Goal: Find specific page/section: Find specific page/section

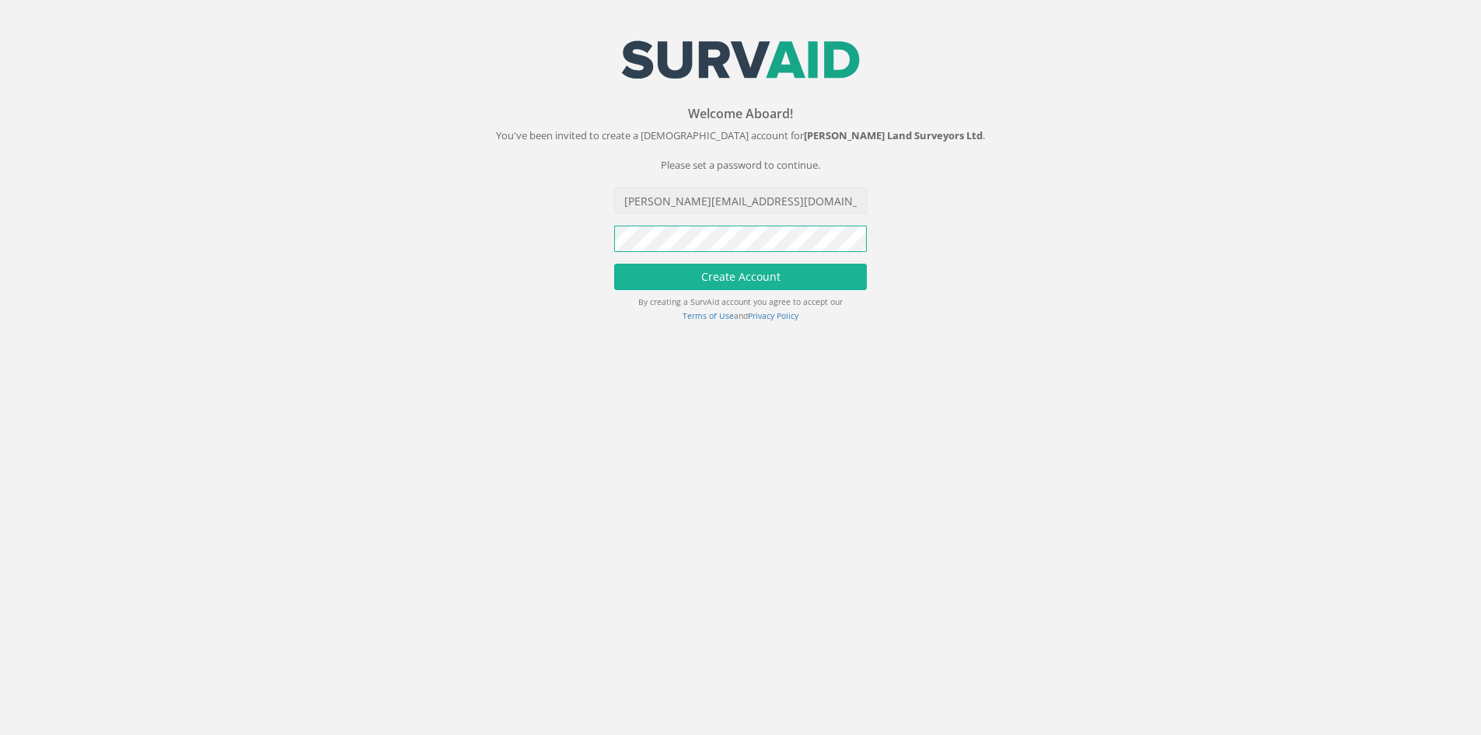
click at [614, 264] on button "Create Account" at bounding box center [740, 277] width 253 height 26
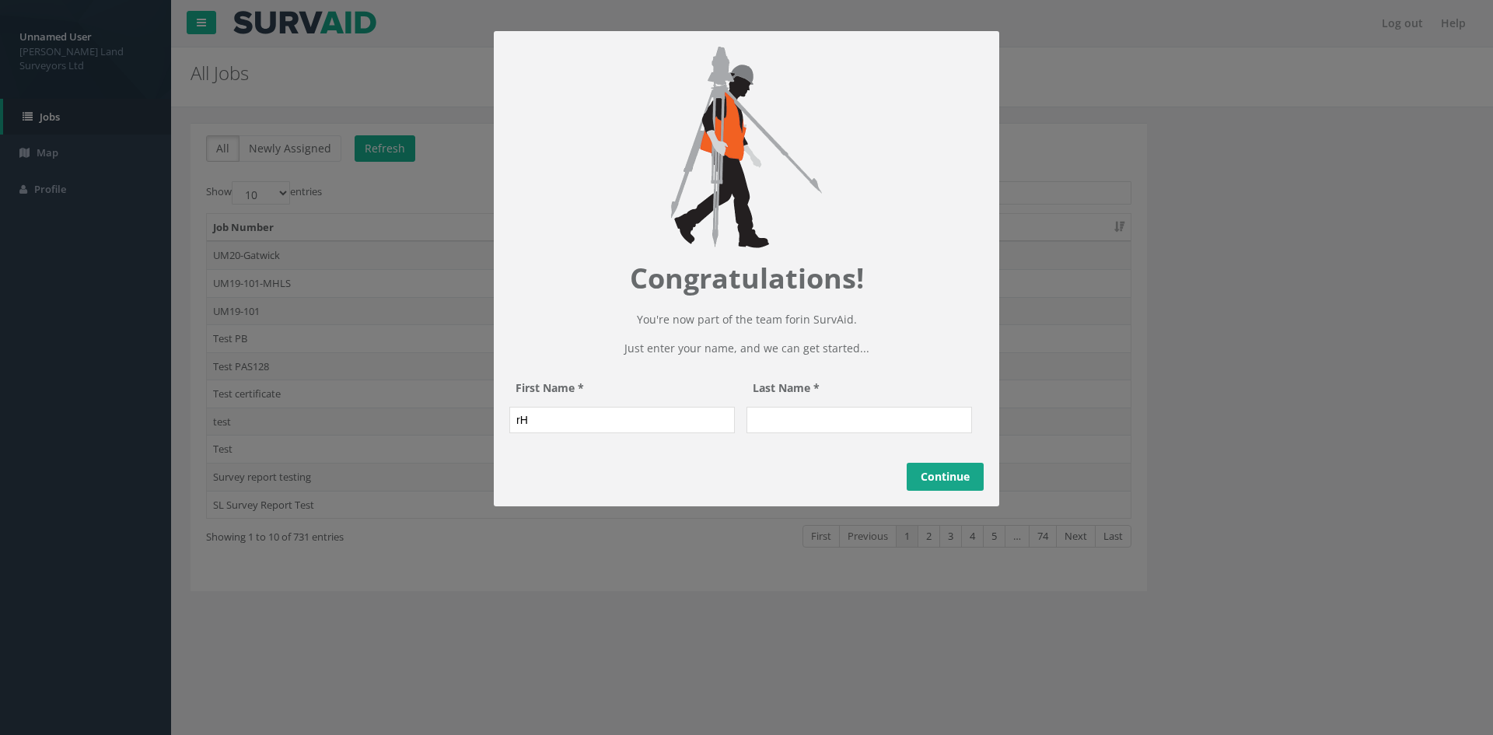
type input "r"
type input "[PERSON_NAME]"
click at [686, 413] on input "Last Name *" at bounding box center [860, 420] width 226 height 26
type input "[PERSON_NAME]"
click at [686, 413] on link "Continue" at bounding box center [945, 477] width 77 height 28
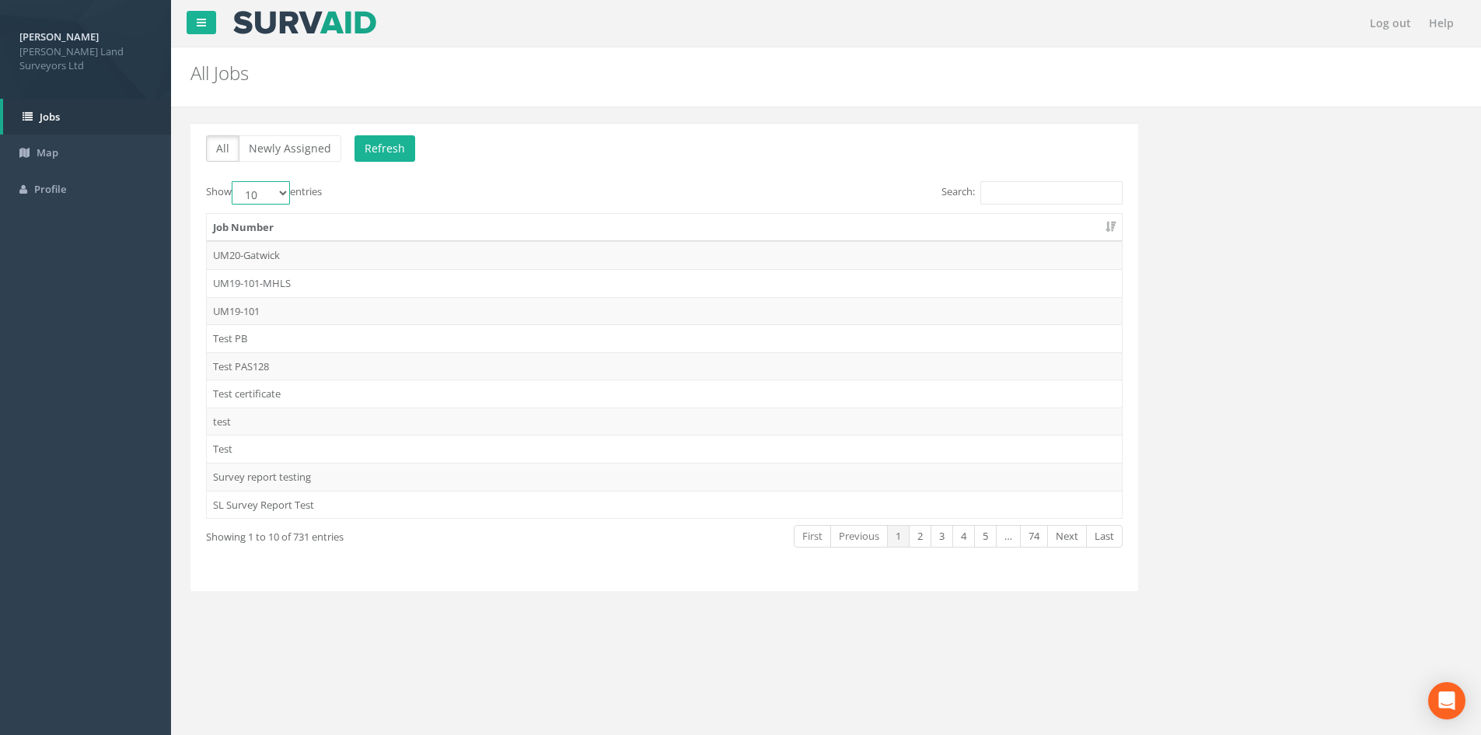
click at [290, 195] on select "10 25 50 100" at bounding box center [261, 192] width 58 height 23
select select "100"
click at [234, 181] on select "10 25 50 100" at bounding box center [261, 192] width 58 height 23
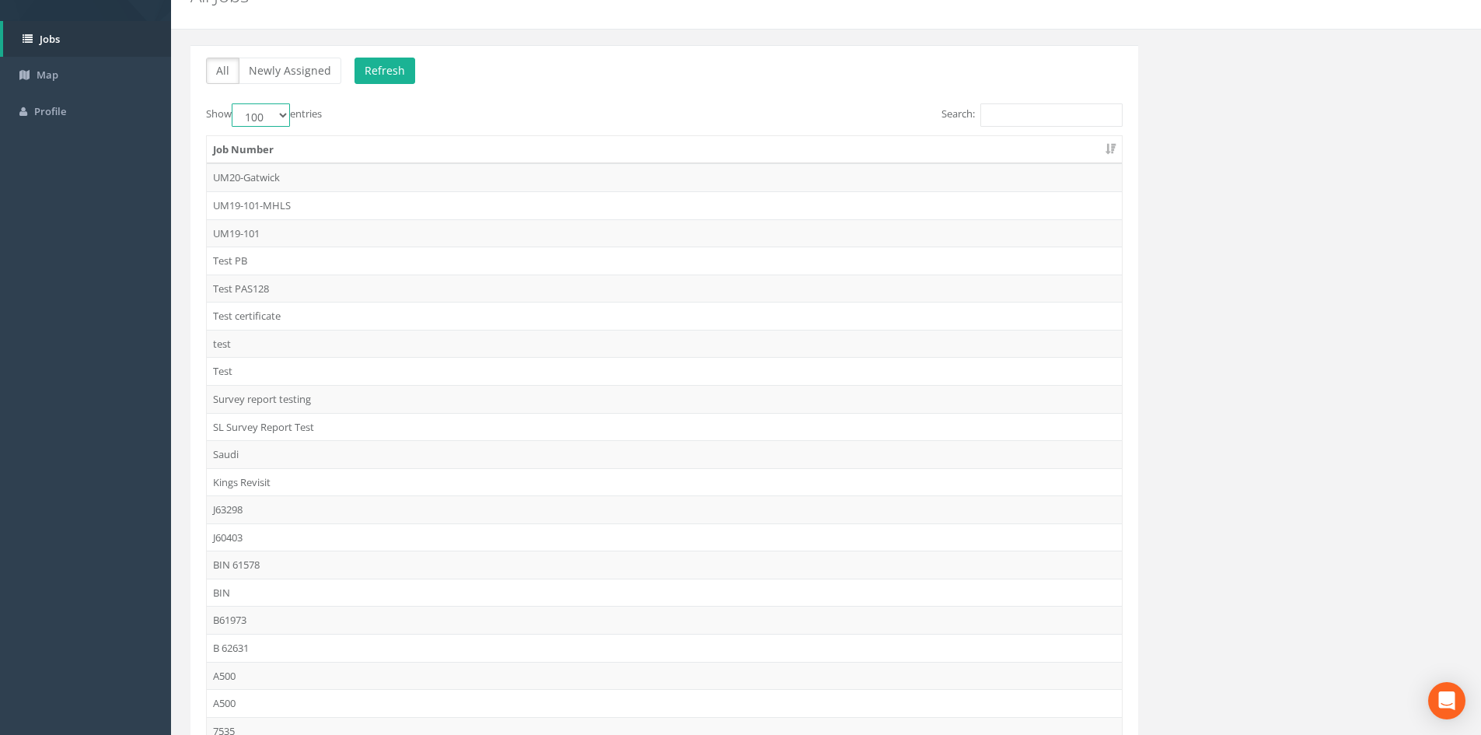
scroll to position [778, 0]
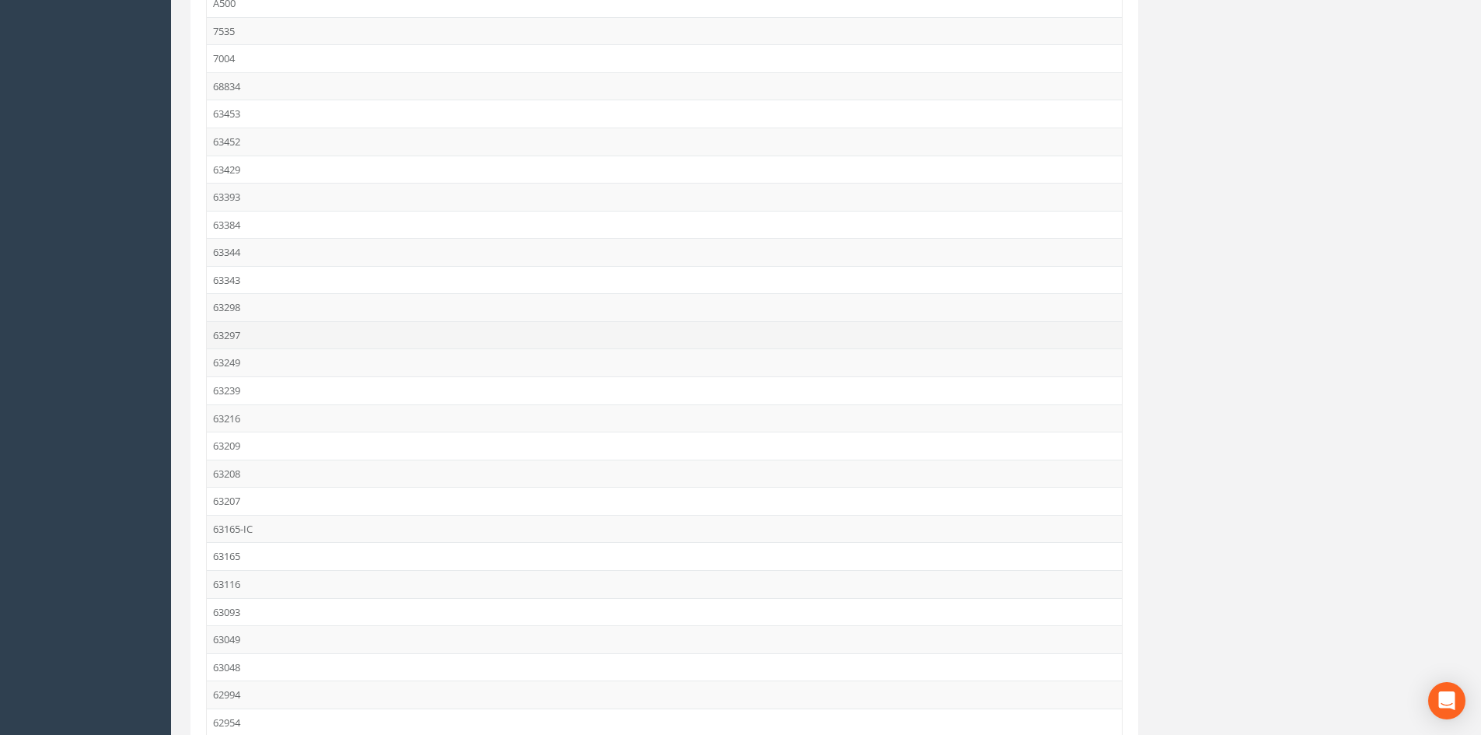
click at [256, 337] on td "63297" at bounding box center [664, 335] width 915 height 28
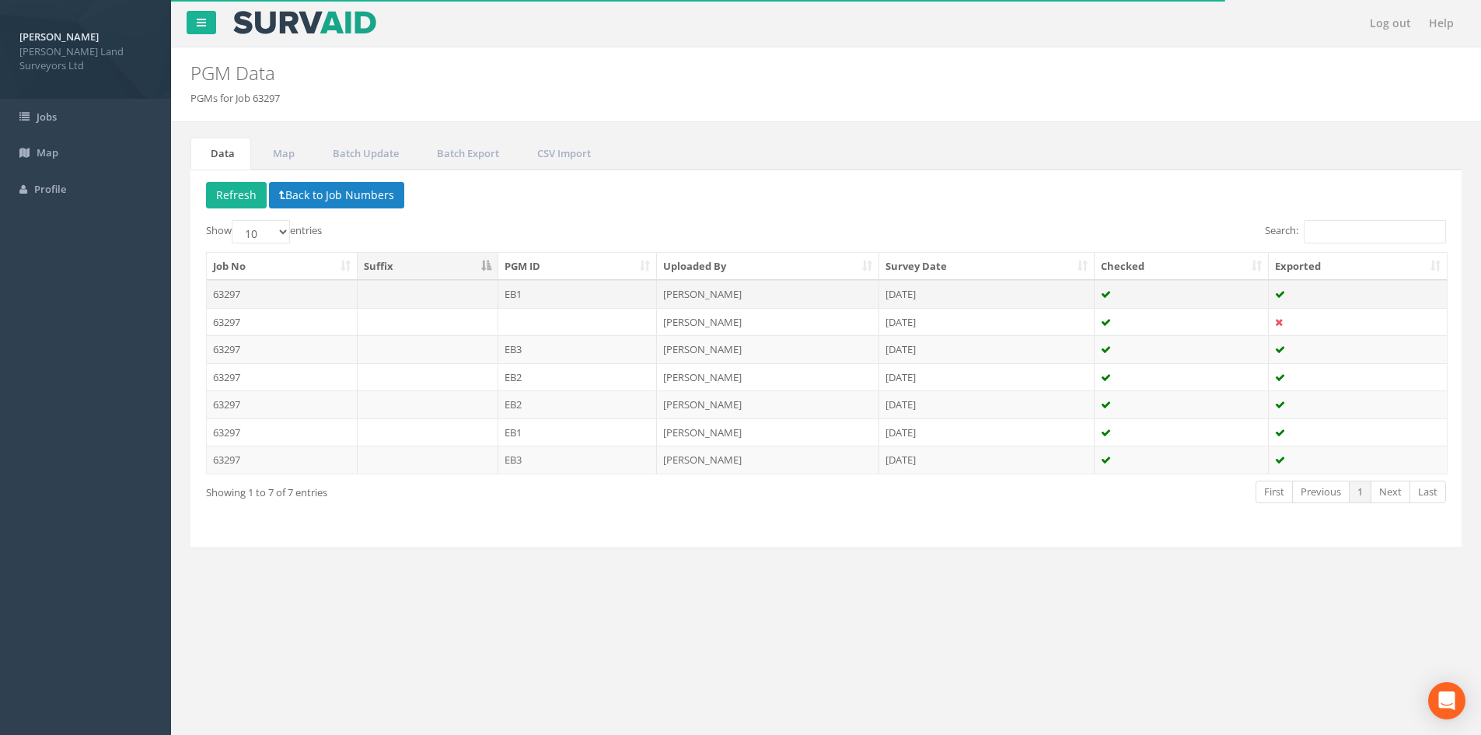
click at [544, 292] on td "EB1" at bounding box center [577, 294] width 159 height 28
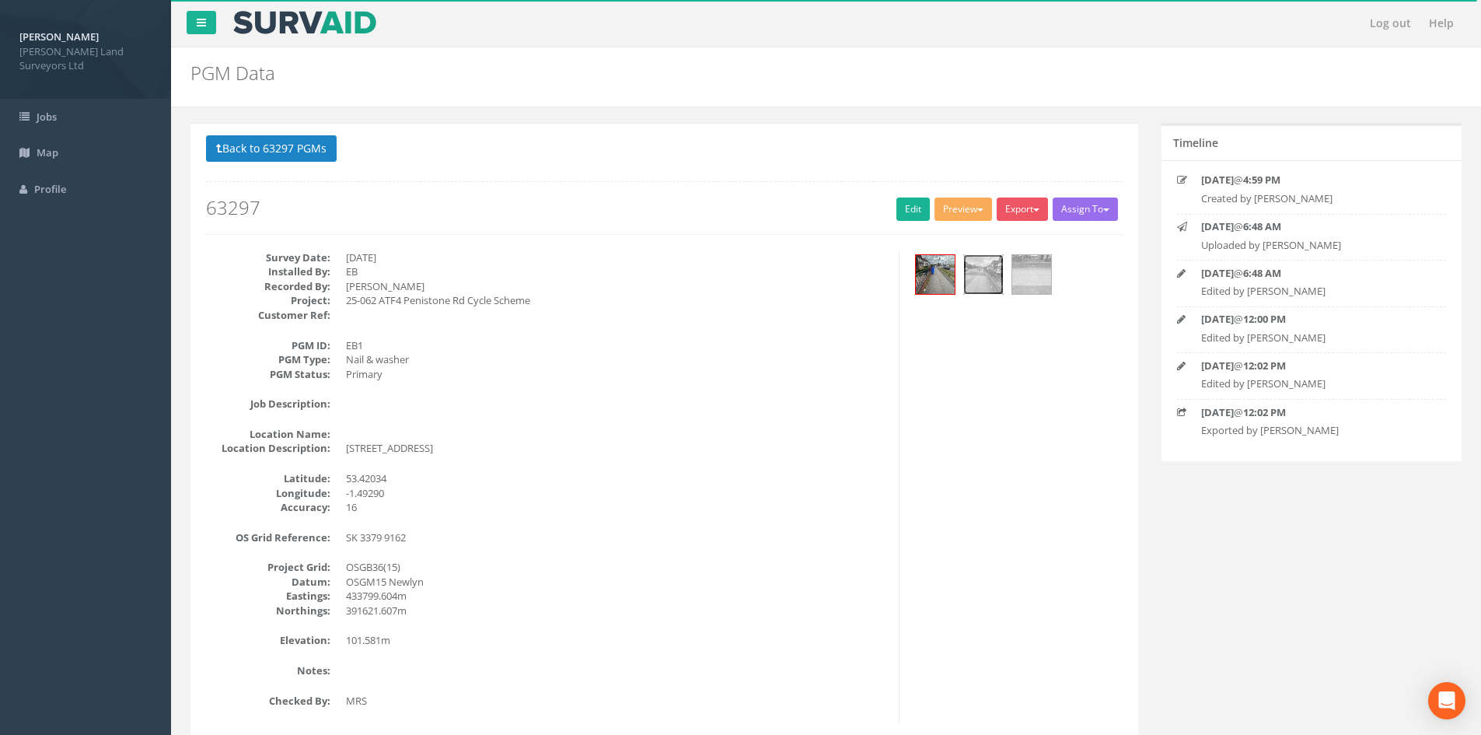
click at [686, 283] on img at bounding box center [983, 274] width 39 height 39
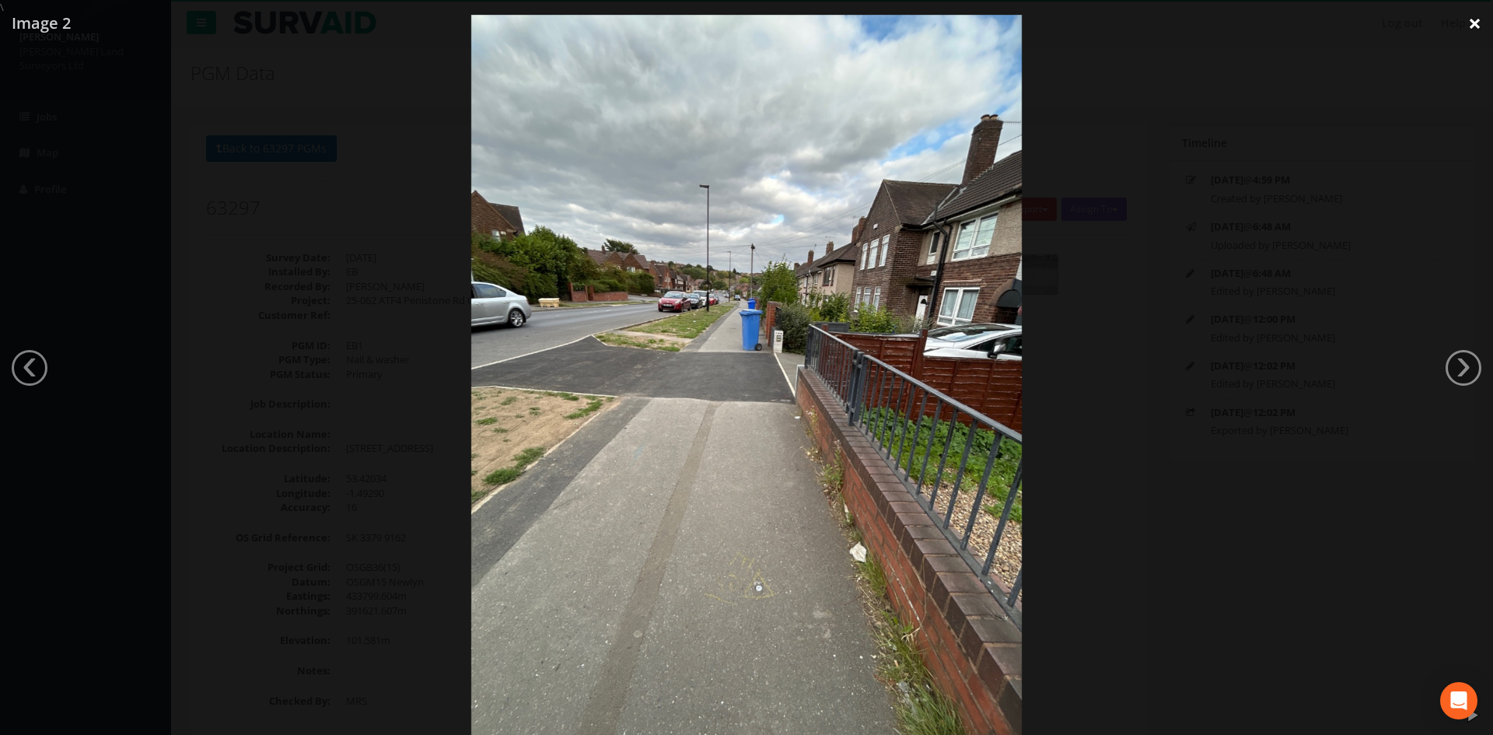
drag, startPoint x: 1475, startPoint y: 21, endPoint x: 1467, endPoint y: 36, distance: 17.1
click at [686, 22] on link "×" at bounding box center [1474, 23] width 37 height 47
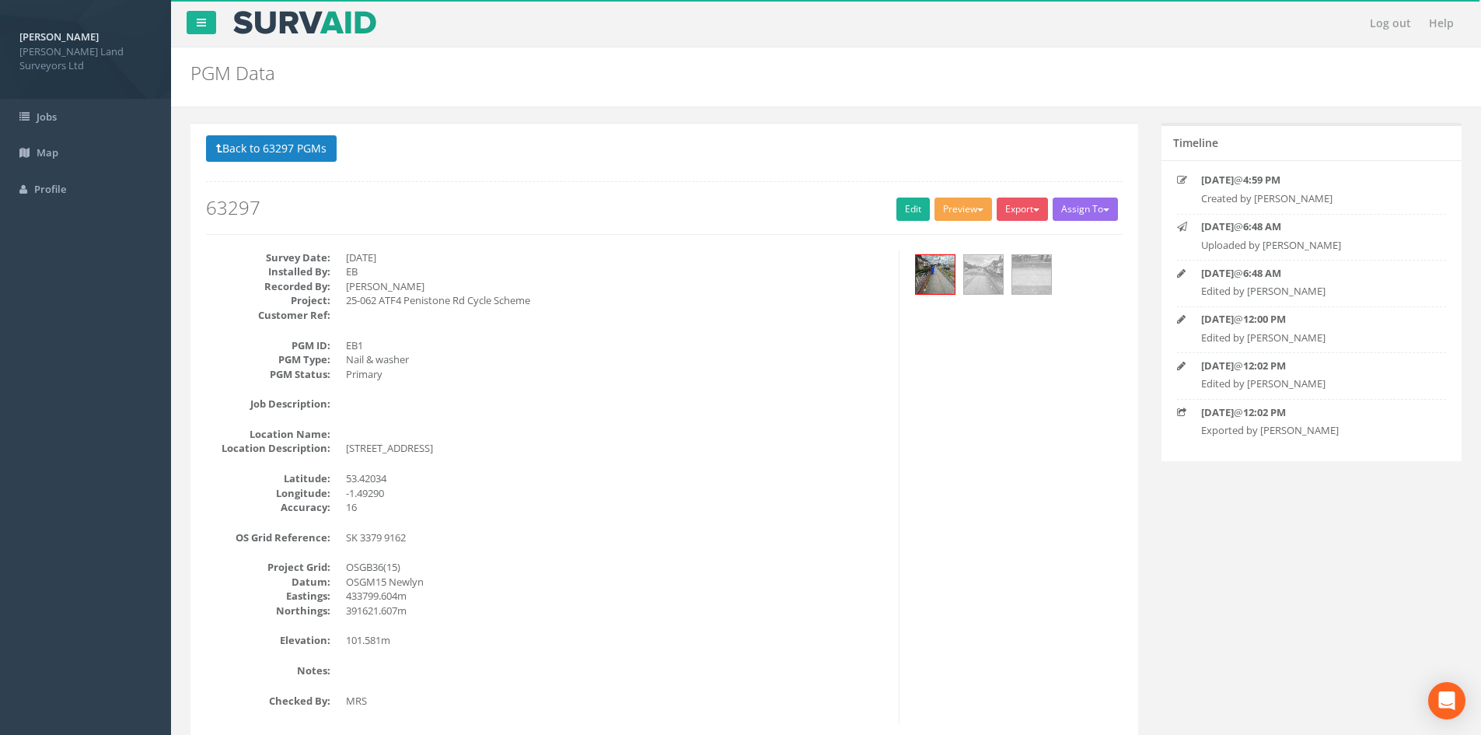
click at [686, 369] on div "Survey Date: [DATE] Installed By: EB Recorded By: [PERSON_NAME] Project: 25-062…" at bounding box center [664, 486] width 940 height 473
click at [686, 203] on button "Preview" at bounding box center [964, 209] width 58 height 23
drag, startPoint x: 621, startPoint y: 320, endPoint x: 222, endPoint y: 123, distance: 444.4
click at [614, 321] on dd at bounding box center [616, 315] width 541 height 15
click at [253, 161] on button "Back to 63297 PGMs" at bounding box center [271, 148] width 131 height 26
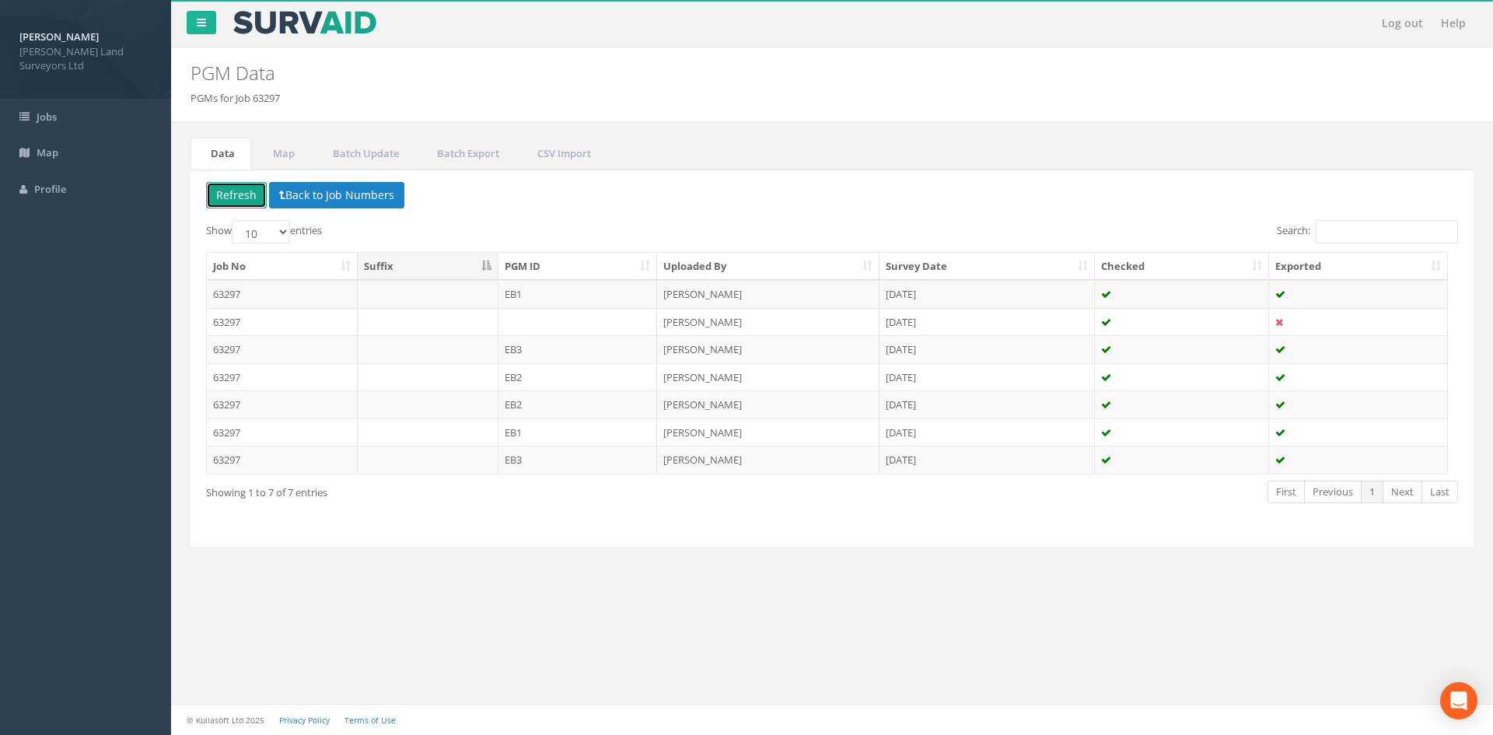
click at [233, 188] on button "Refresh" at bounding box center [236, 195] width 61 height 26
click at [308, 201] on button "Back to Job Numbers" at bounding box center [336, 195] width 135 height 26
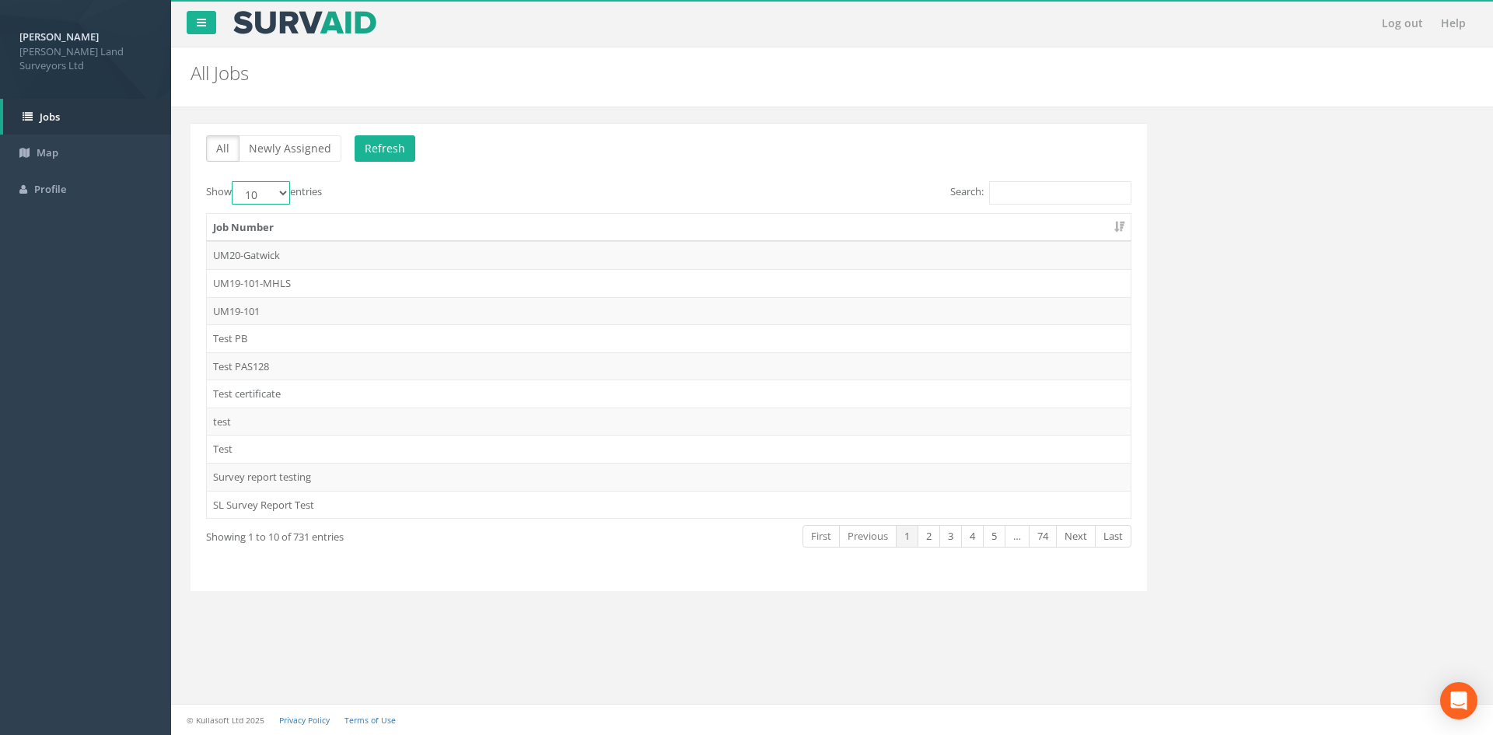
click at [274, 195] on select "10 25 50 100" at bounding box center [261, 192] width 58 height 23
select select "100"
click at [234, 181] on select "10 25 50 100" at bounding box center [261, 192] width 58 height 23
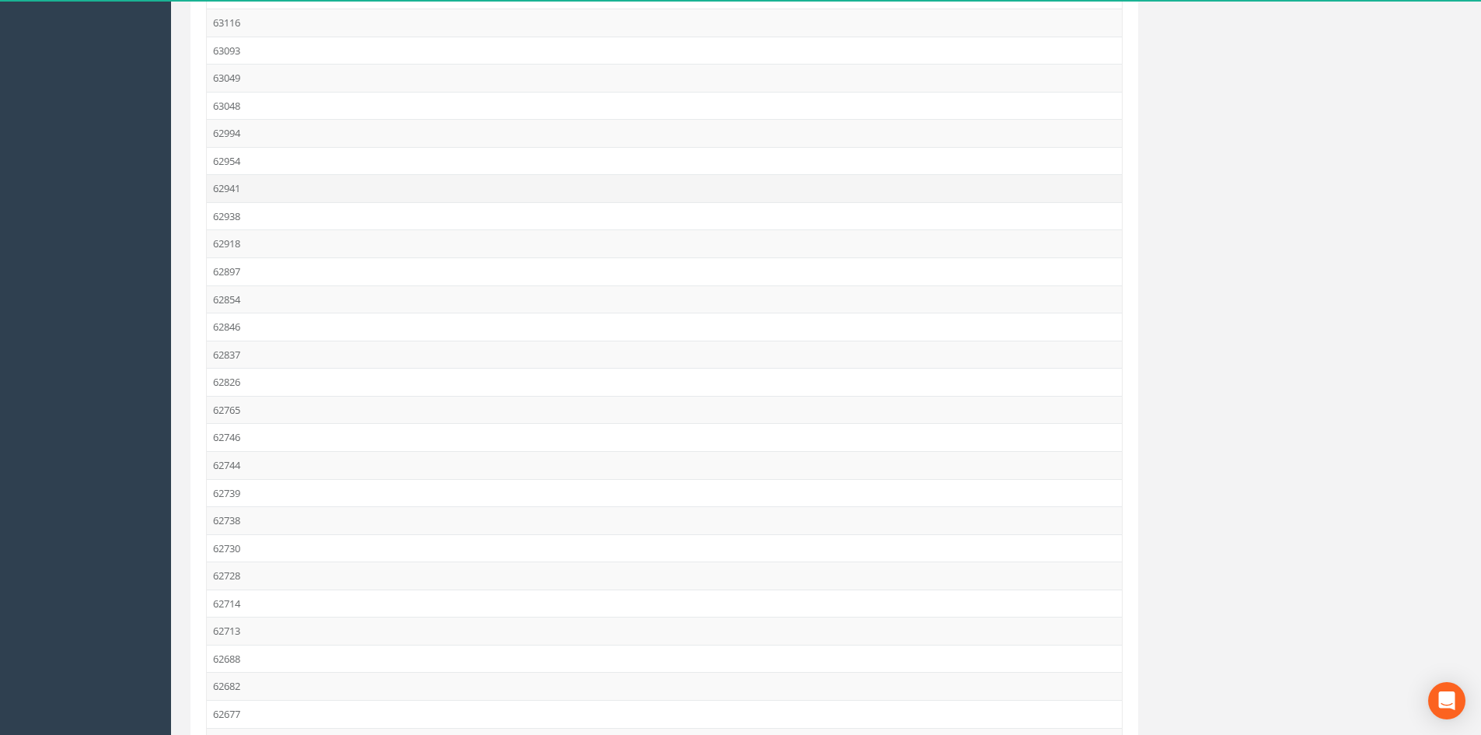
scroll to position [1244, 0]
click at [271, 254] on td "62954" at bounding box center [664, 256] width 915 height 28
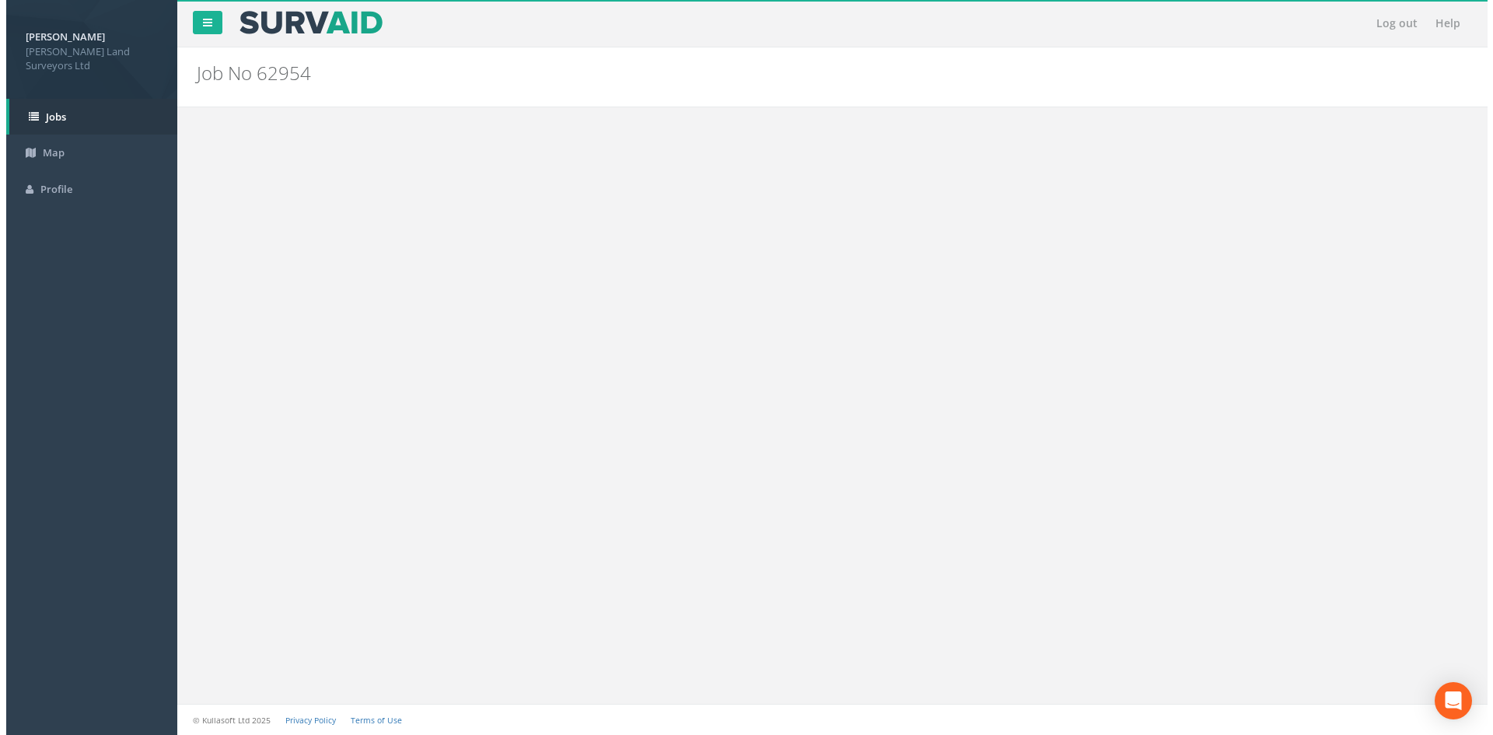
scroll to position [0, 0]
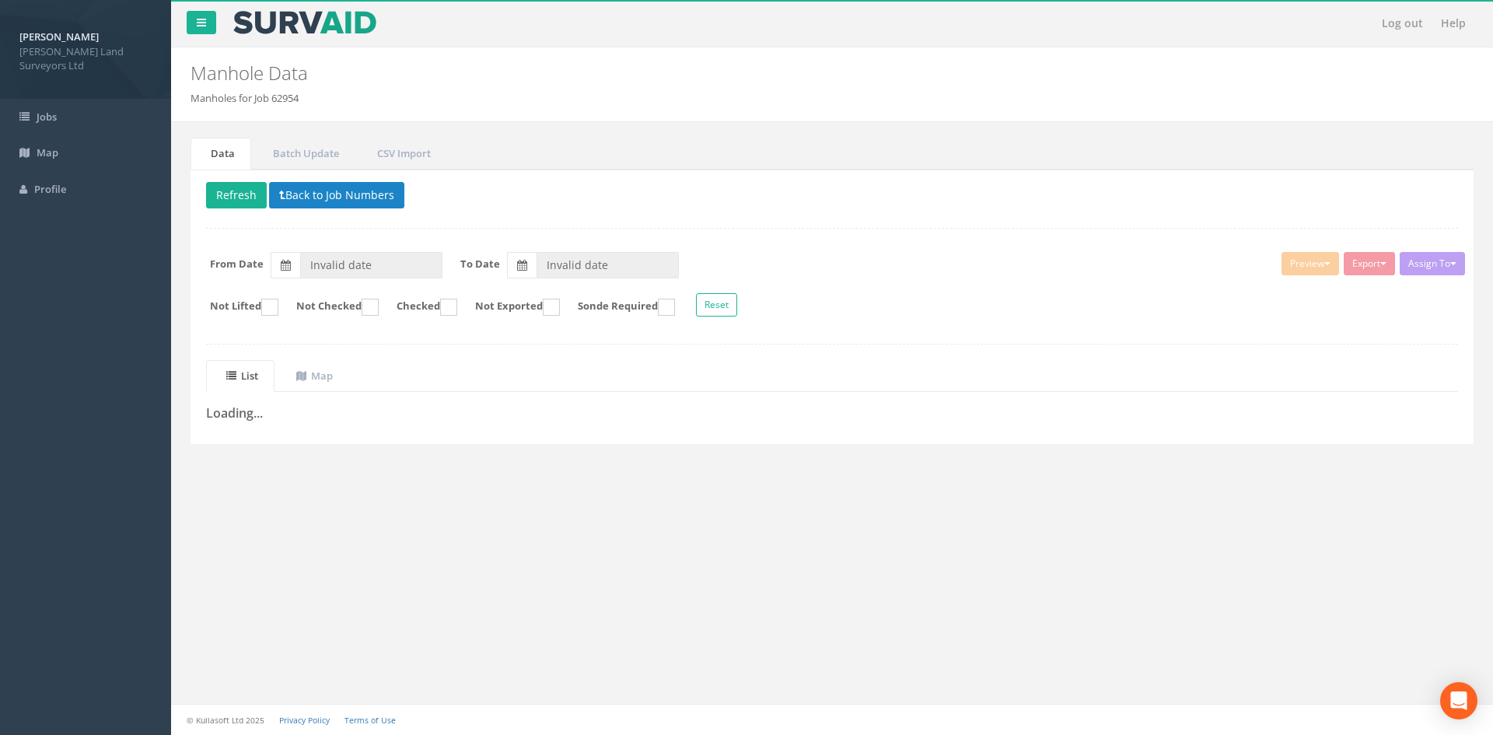
type input "[DATE]"
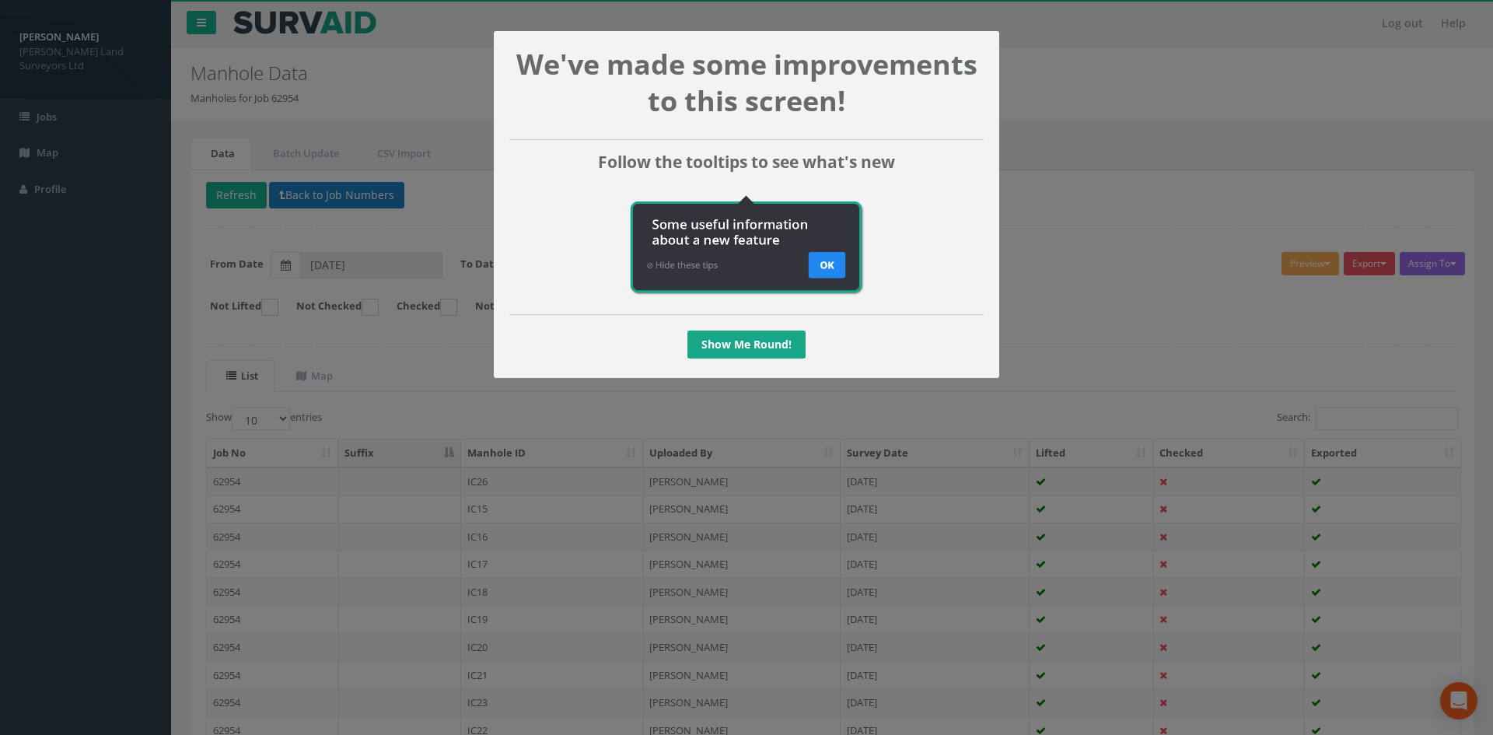
drag, startPoint x: 600, startPoint y: 336, endPoint x: 827, endPoint y: 232, distance: 249.8
click at [618, 324] on div "We've made some improvements to this screen! Follow the tooltips to see what's …" at bounding box center [746, 205] width 474 height 316
click at [686, 344] on link "Show Me Round!" at bounding box center [746, 344] width 118 height 28
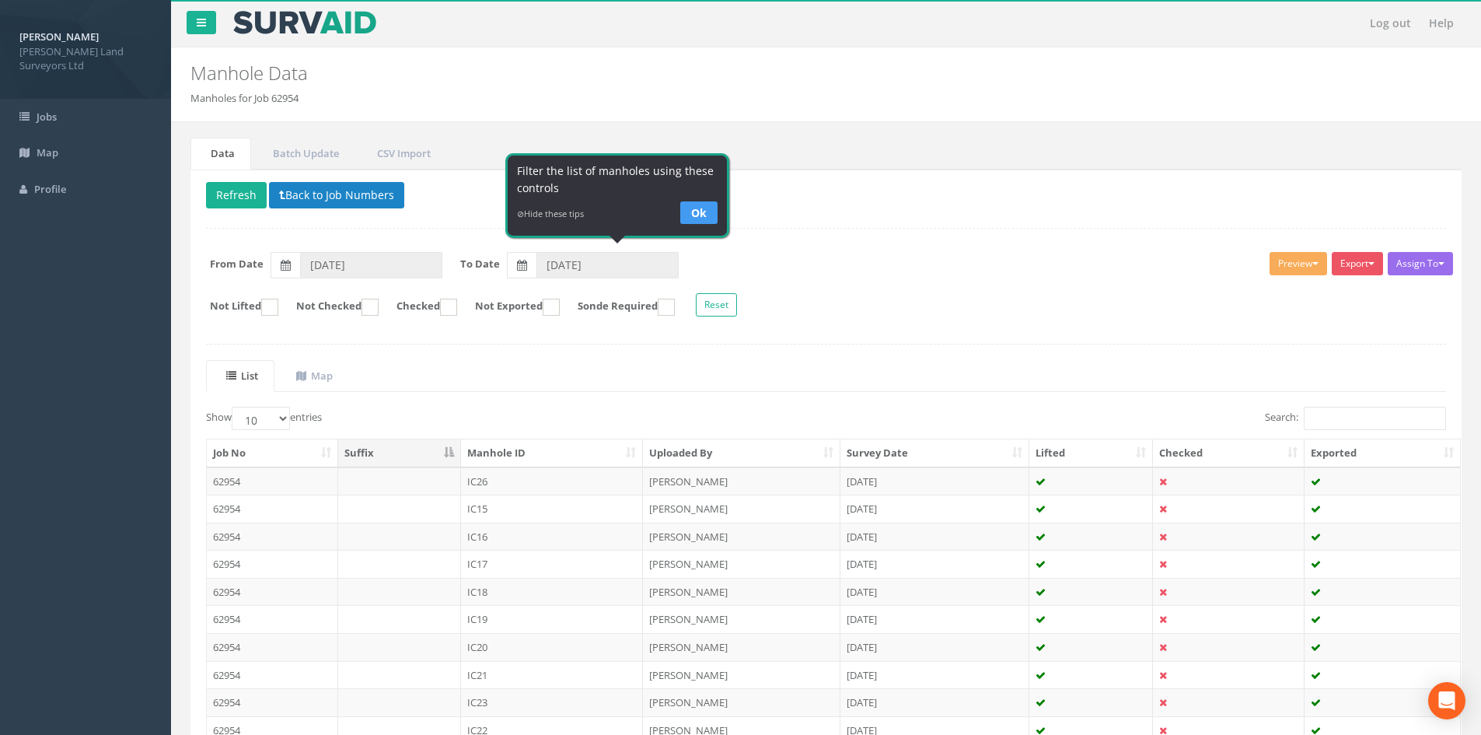
click at [686, 218] on link "Ok" at bounding box center [698, 212] width 37 height 23
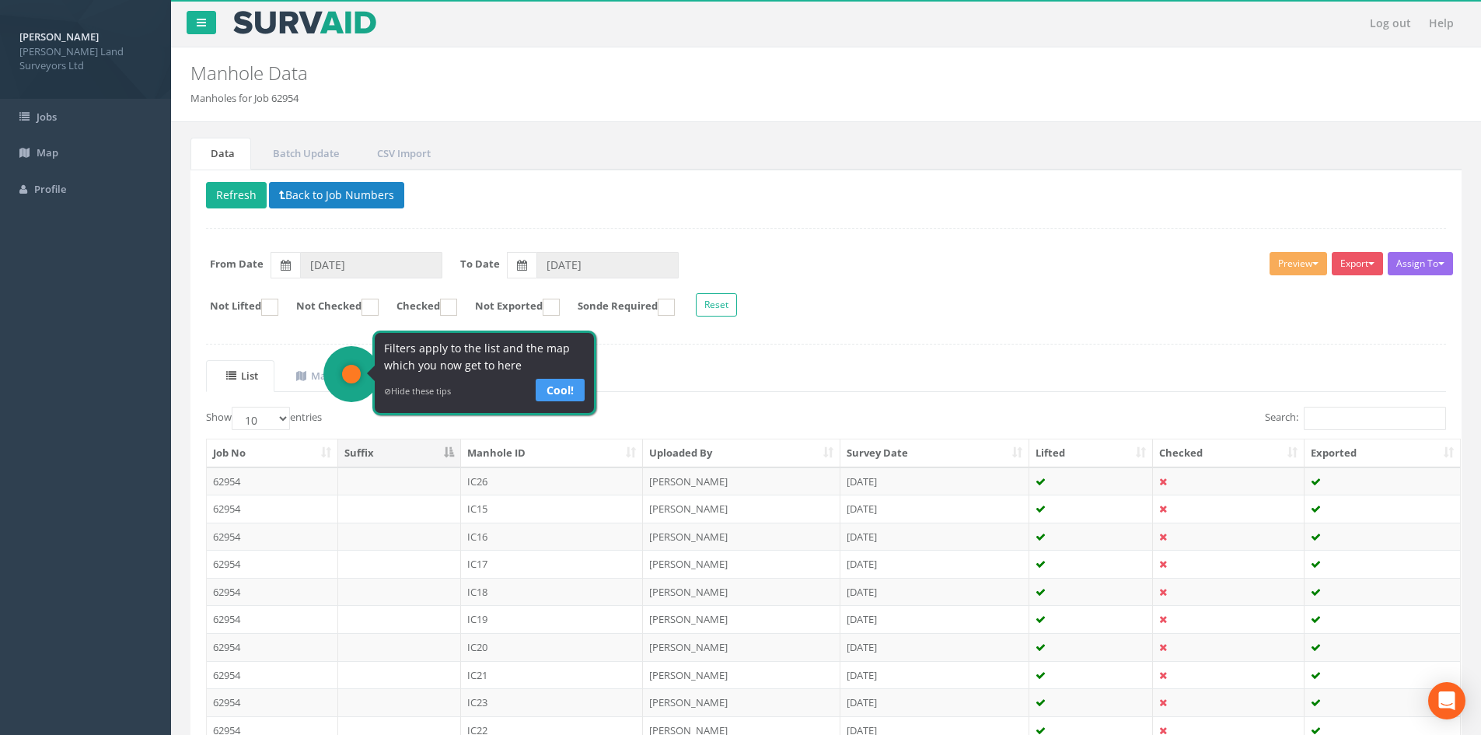
click at [554, 397] on link "Cool!" at bounding box center [560, 390] width 49 height 23
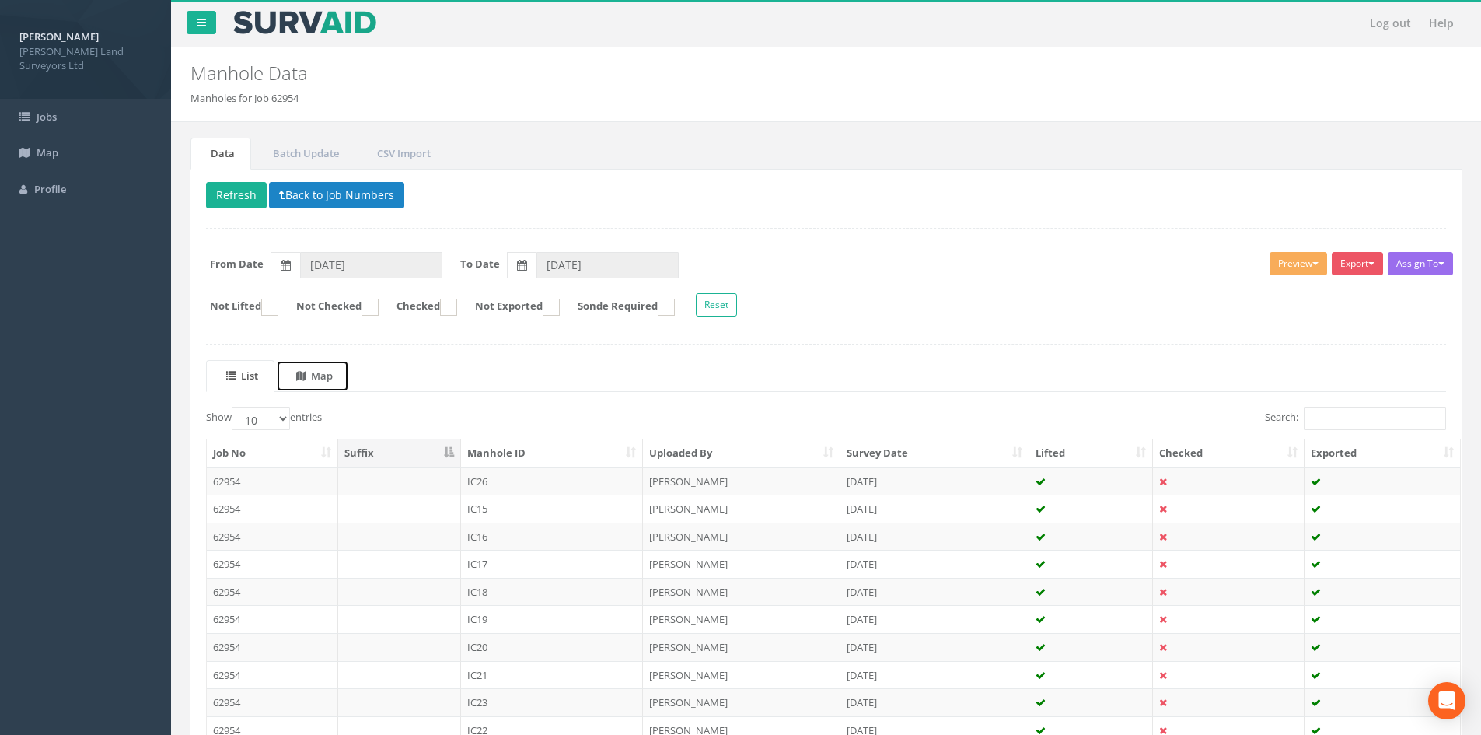
click at [333, 375] on uib-tab-heading "Map" at bounding box center [314, 376] width 37 height 14
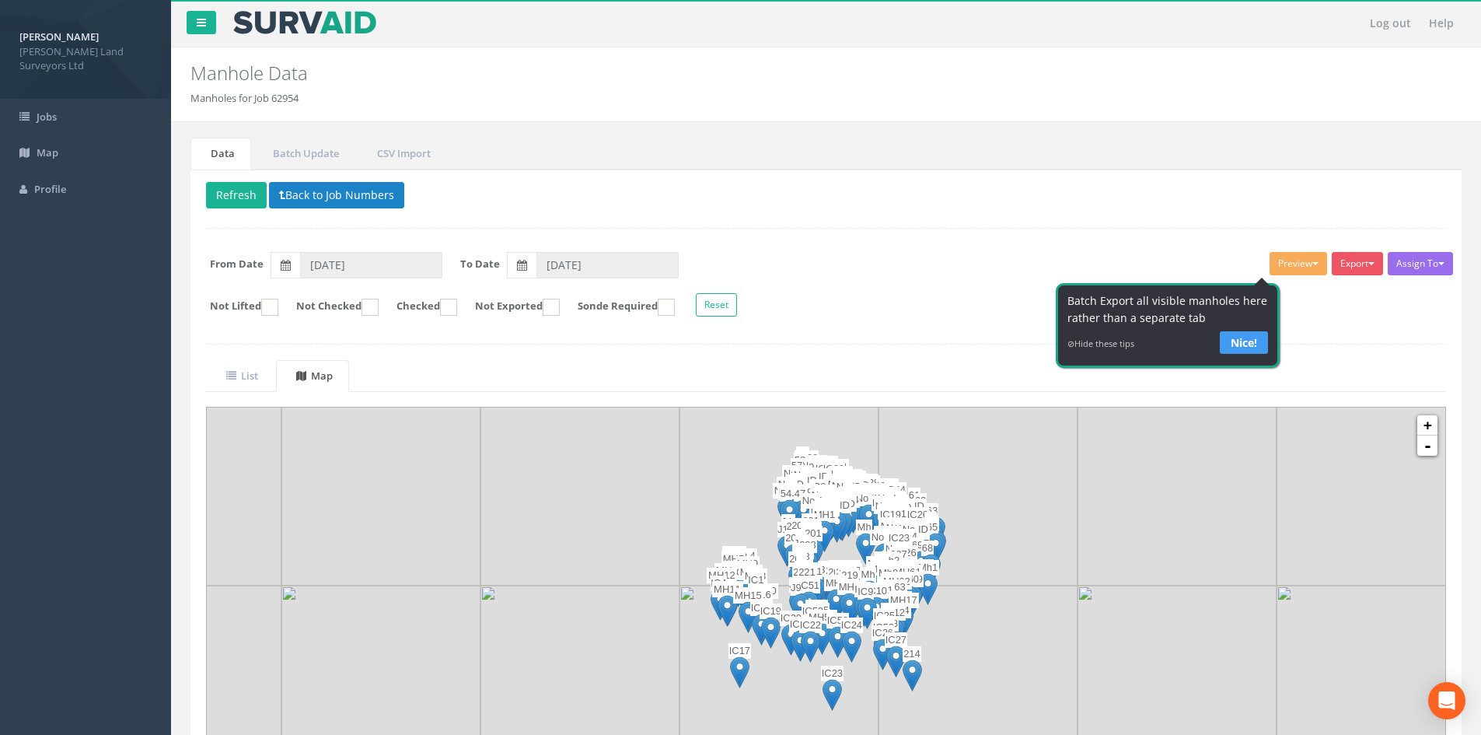
click at [686, 339] on link "Nice!" at bounding box center [1243, 341] width 48 height 23
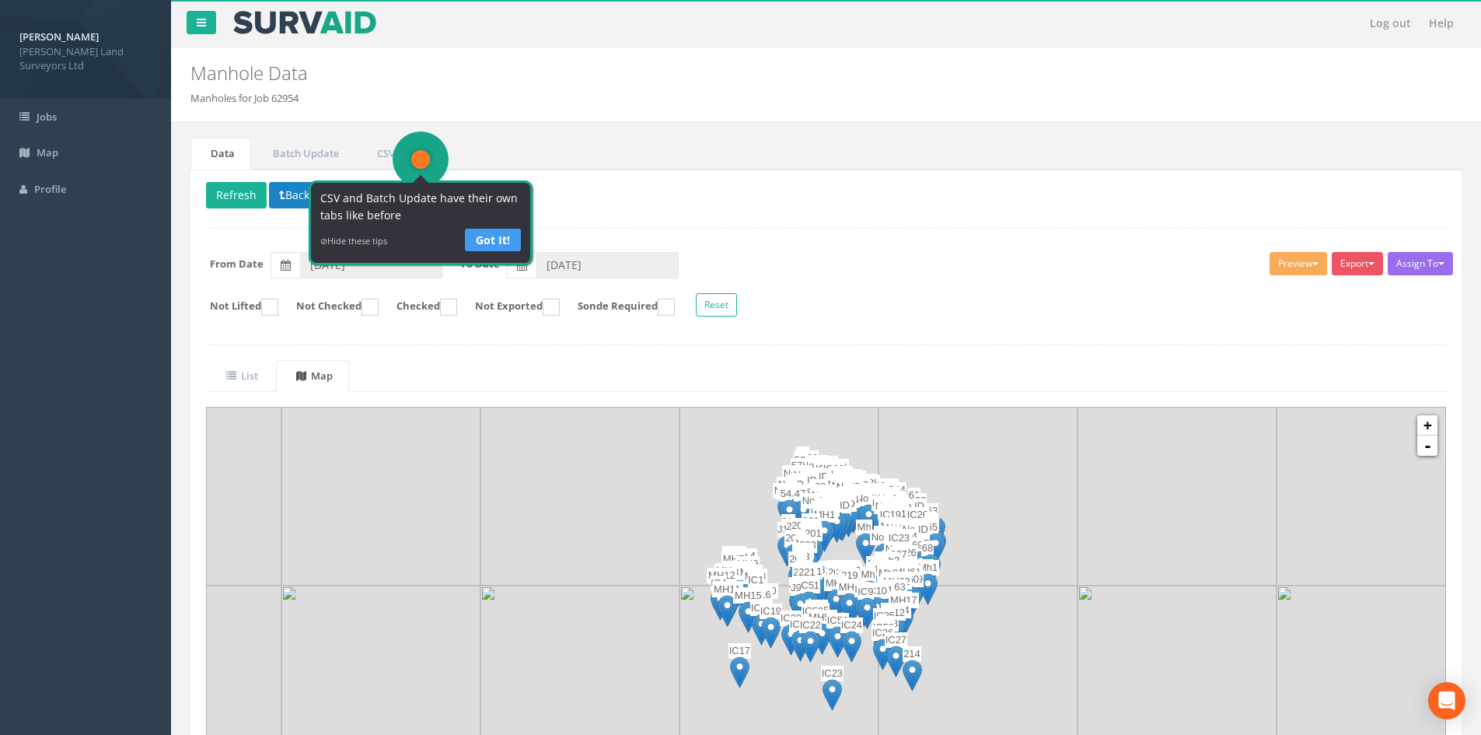
click at [484, 229] on link "Got It!" at bounding box center [493, 239] width 56 height 23
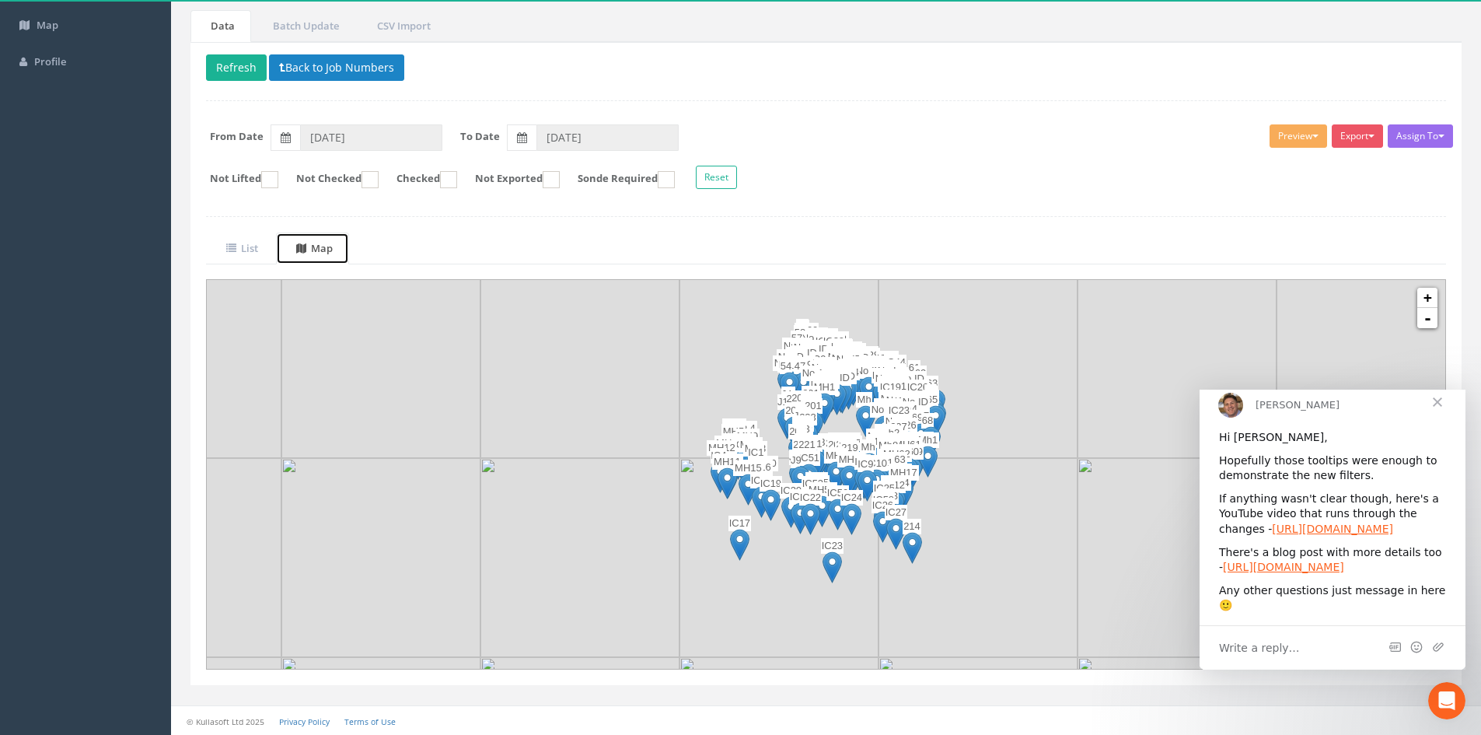
scroll to position [128, 0]
click at [686, 413] on span "Close" at bounding box center [1438, 401] width 56 height 56
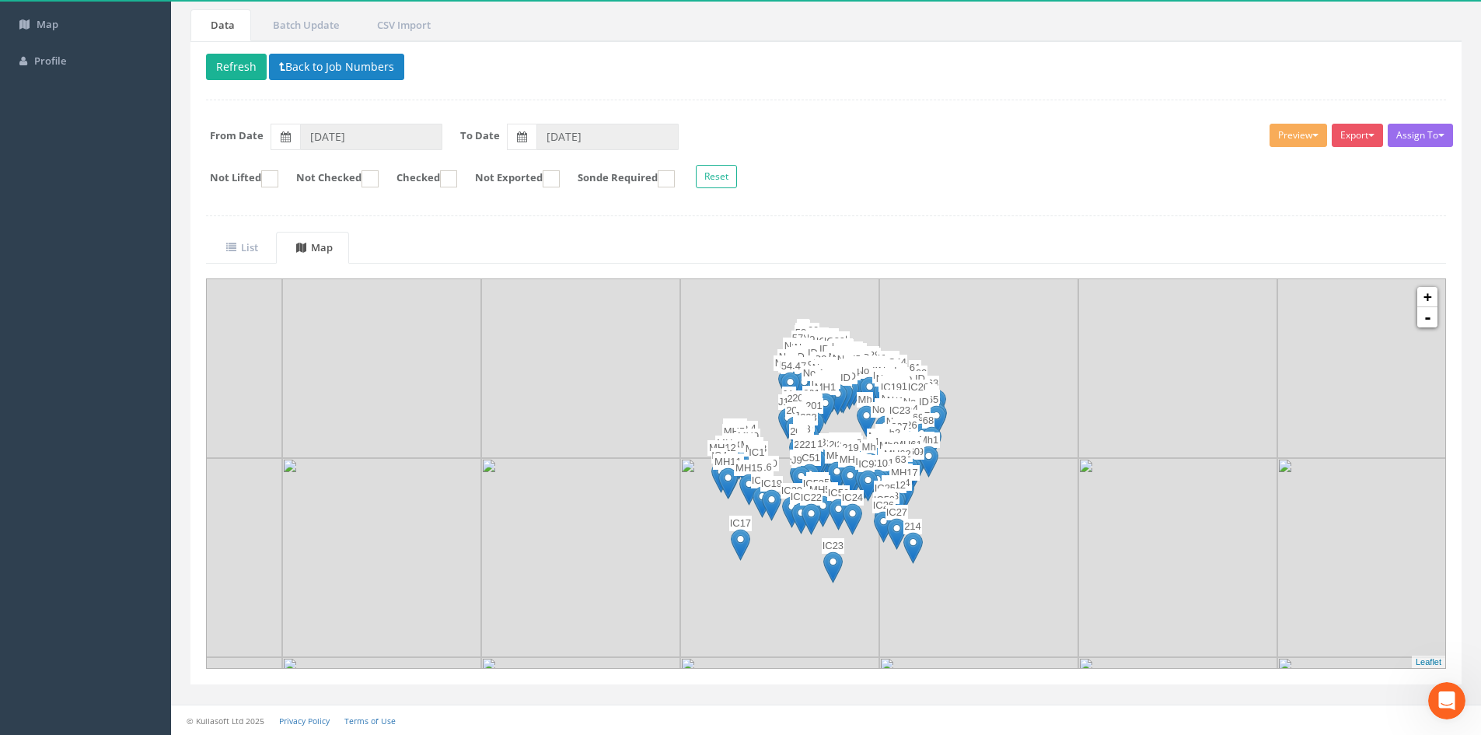
scroll to position [68, 0]
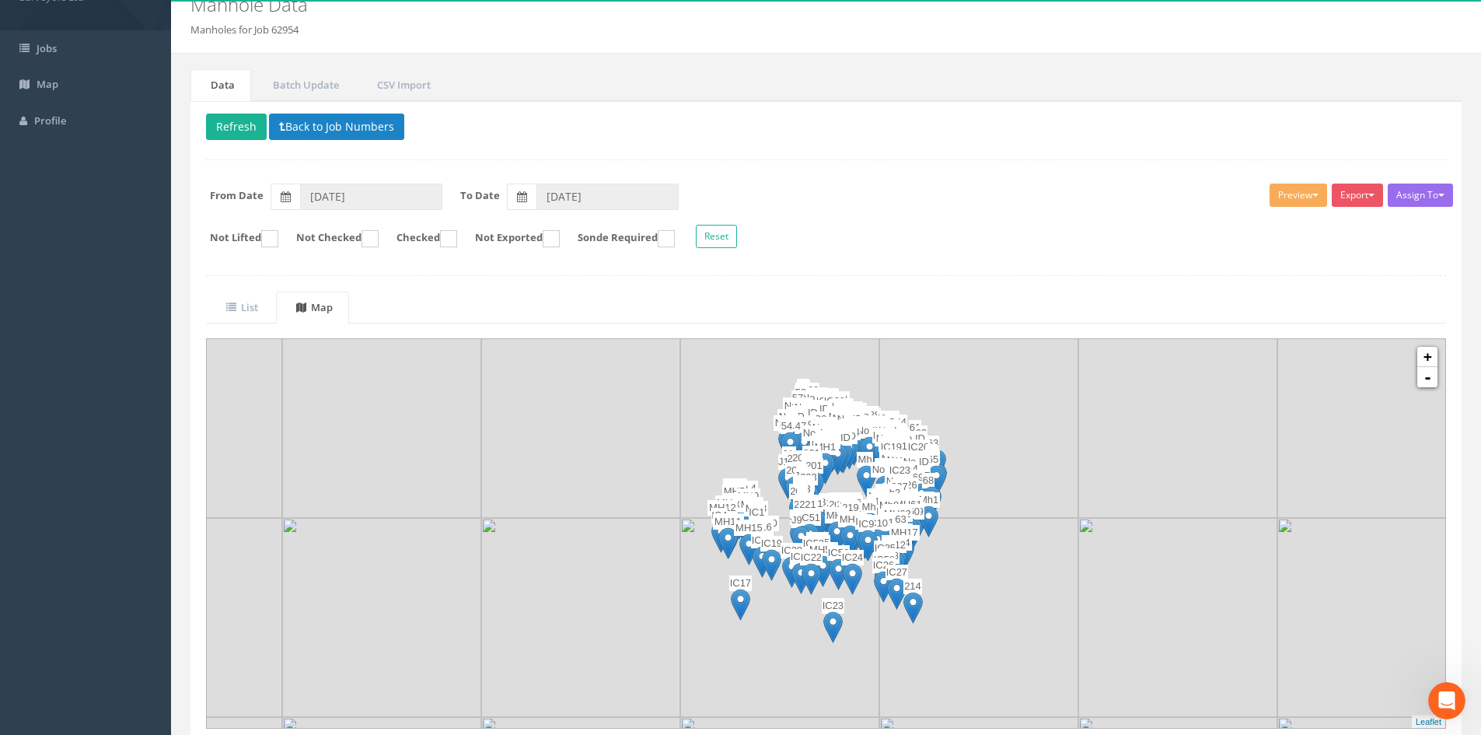
drag, startPoint x: 843, startPoint y: 405, endPoint x: 839, endPoint y: 425, distance: 20.6
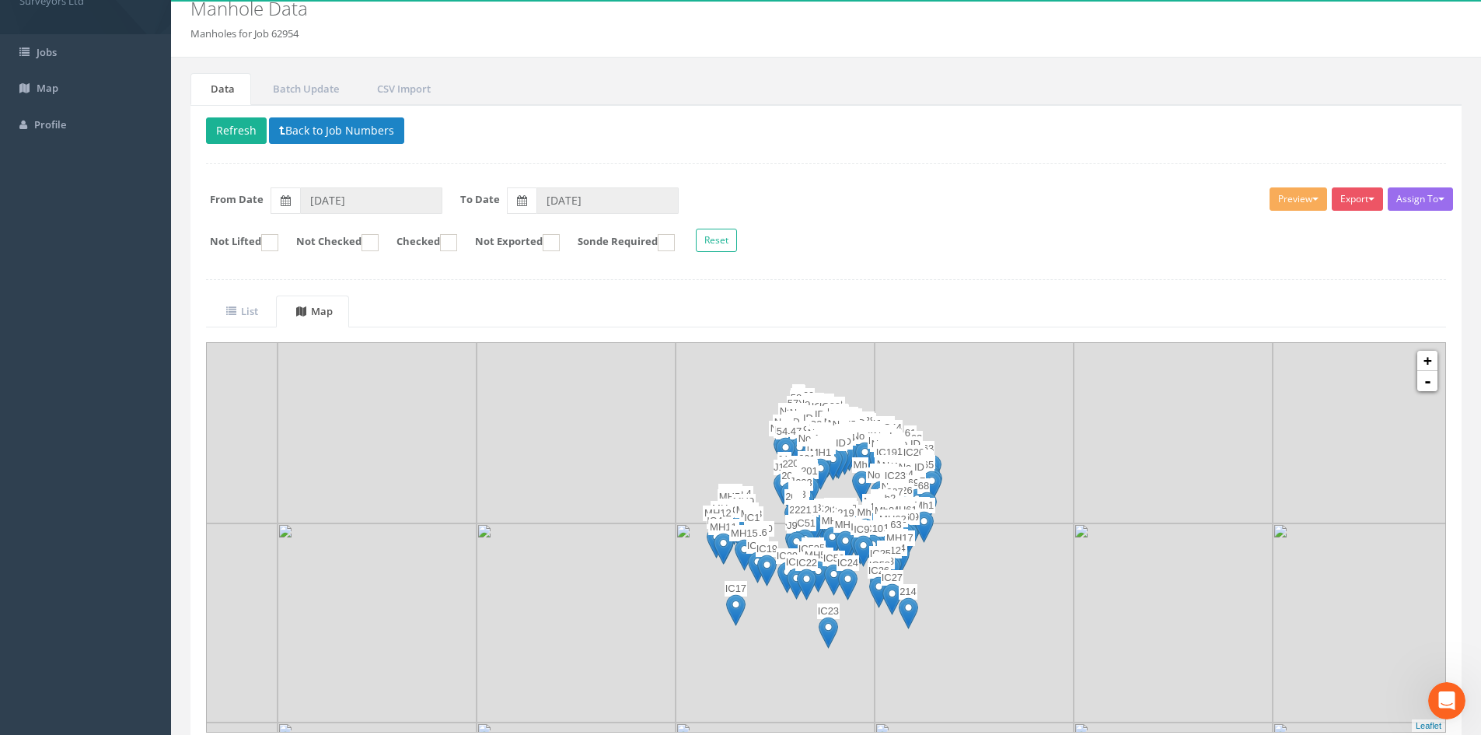
scroll to position [128, 0]
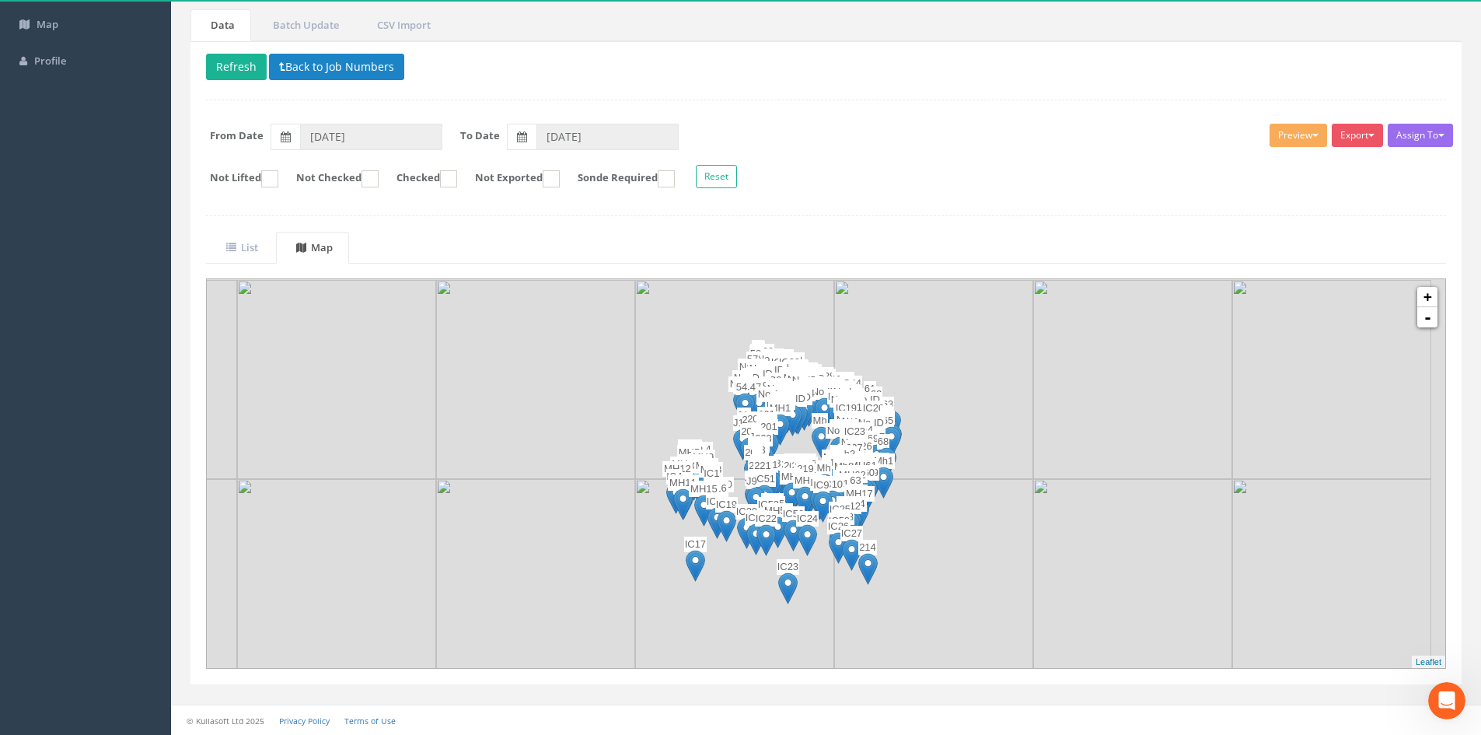
drag, startPoint x: 1151, startPoint y: 473, endPoint x: 1109, endPoint y: 467, distance: 42.4
click at [686, 413] on img at bounding box center [1132, 578] width 199 height 199
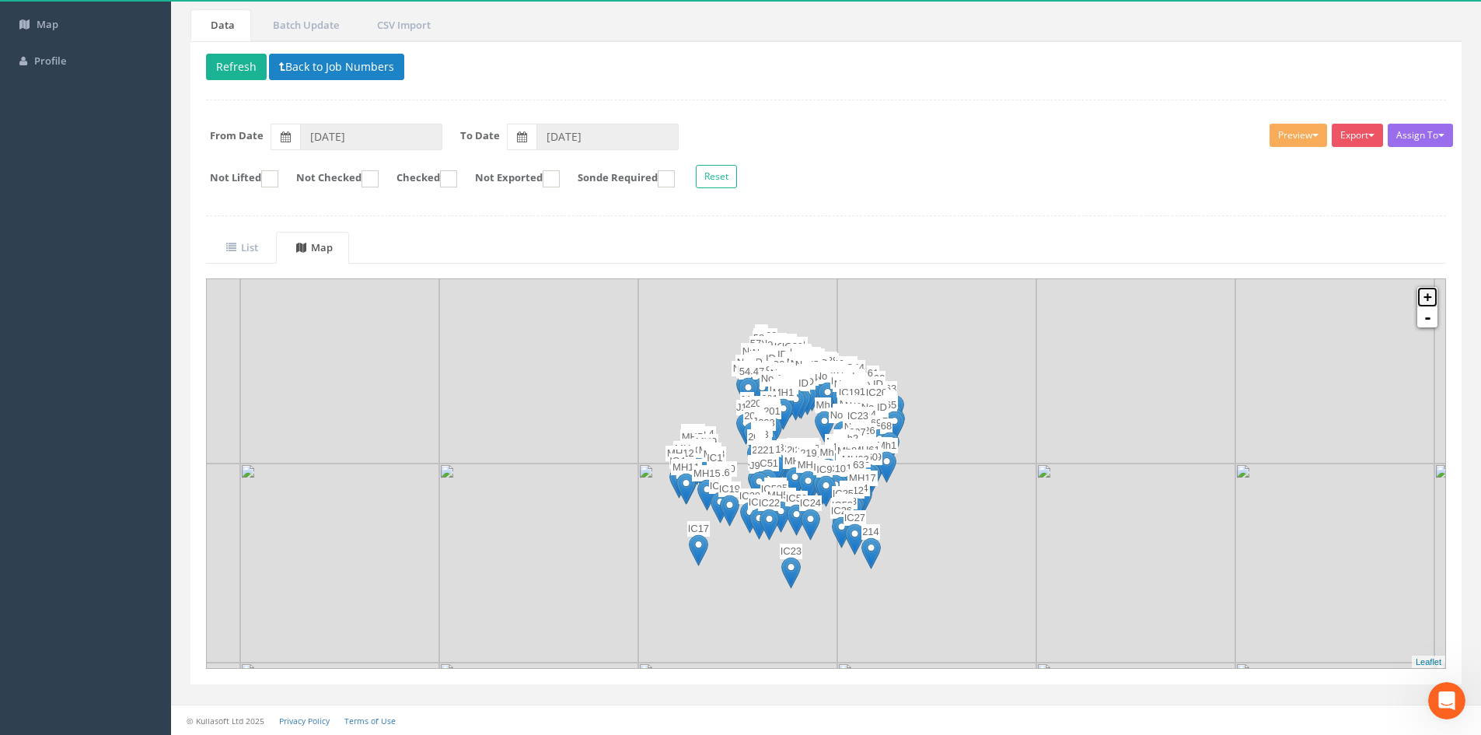
click at [686, 300] on link "+" at bounding box center [1428, 297] width 20 height 20
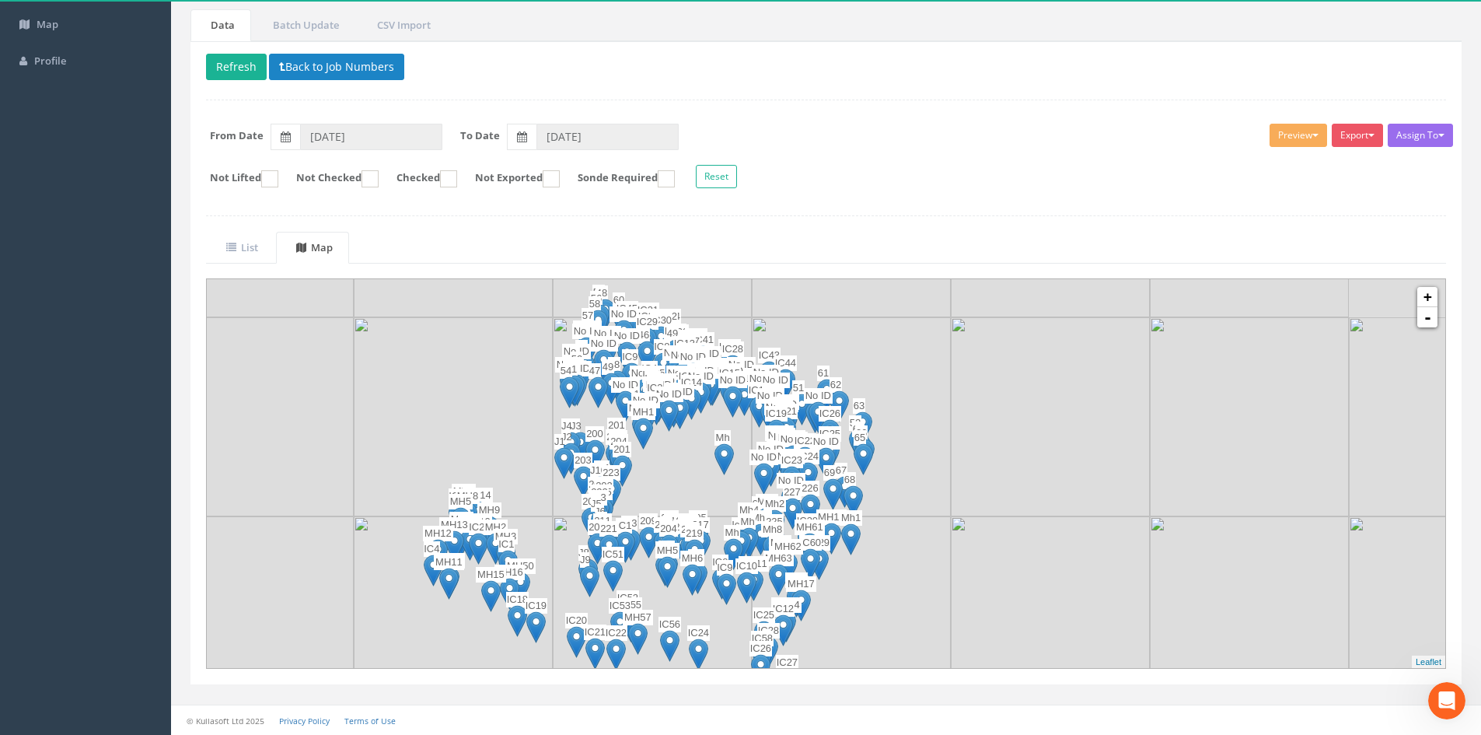
drag, startPoint x: 1124, startPoint y: 507, endPoint x: 1083, endPoint y: 561, distance: 67.2
click at [686, 413] on img at bounding box center [1050, 416] width 199 height 199
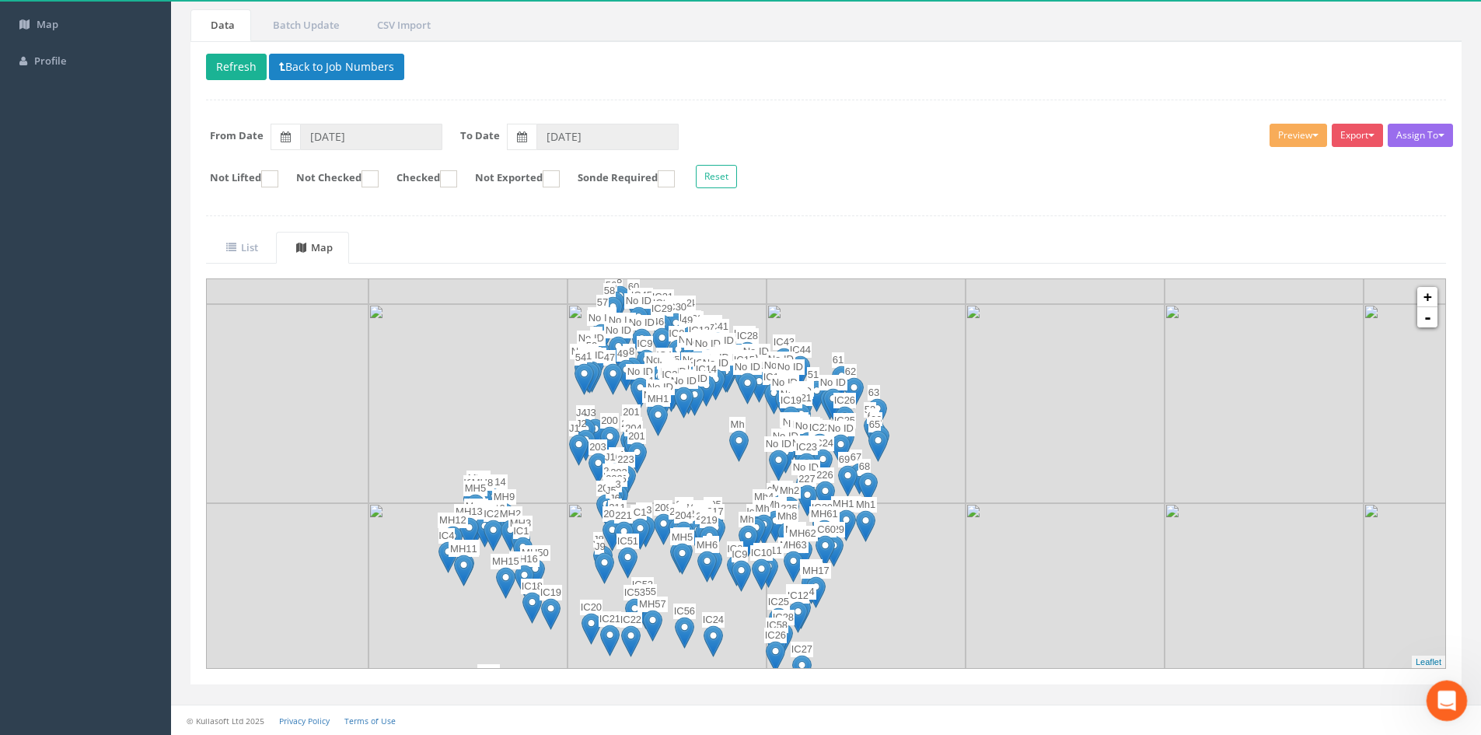
click at [686, 413] on div "Open Intercom Messenger" at bounding box center [1444, 698] width 51 height 51
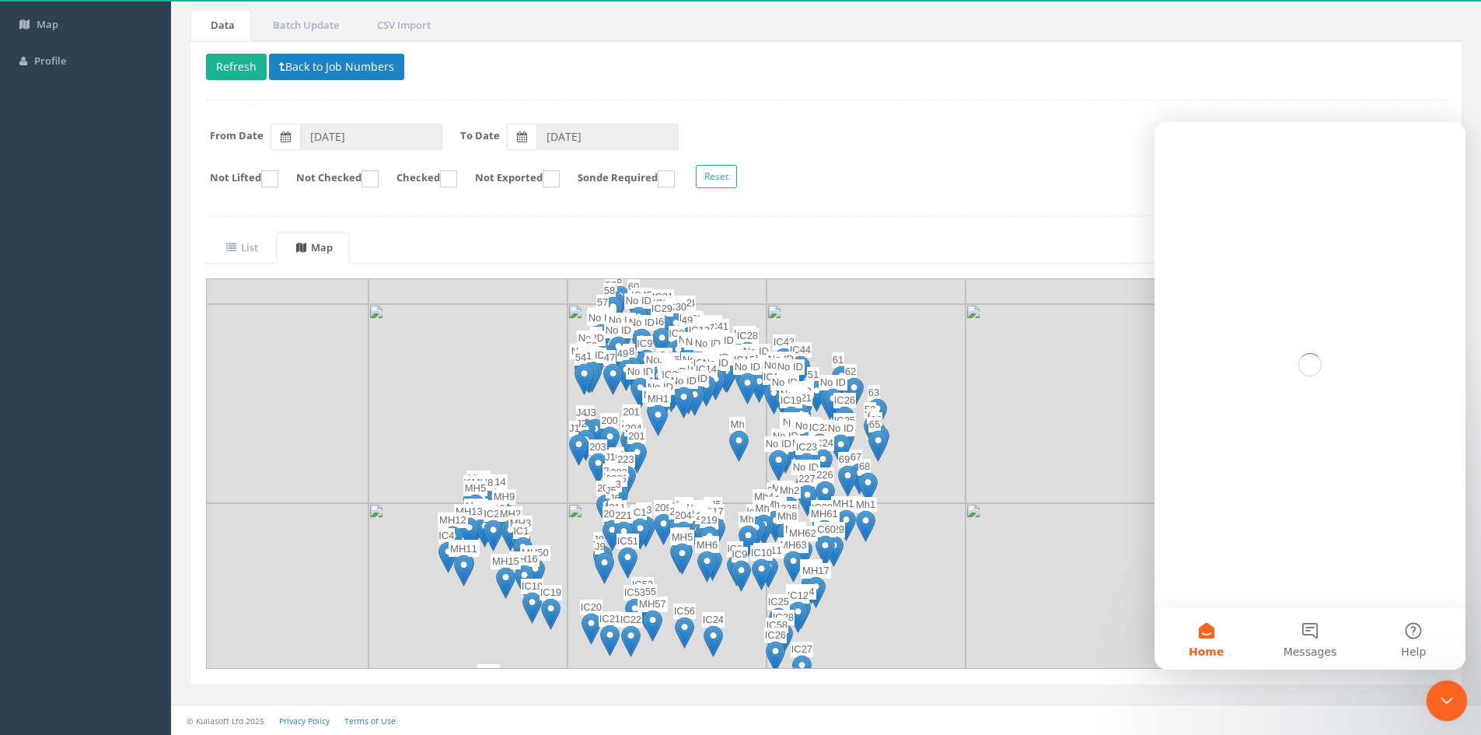
scroll to position [0, 0]
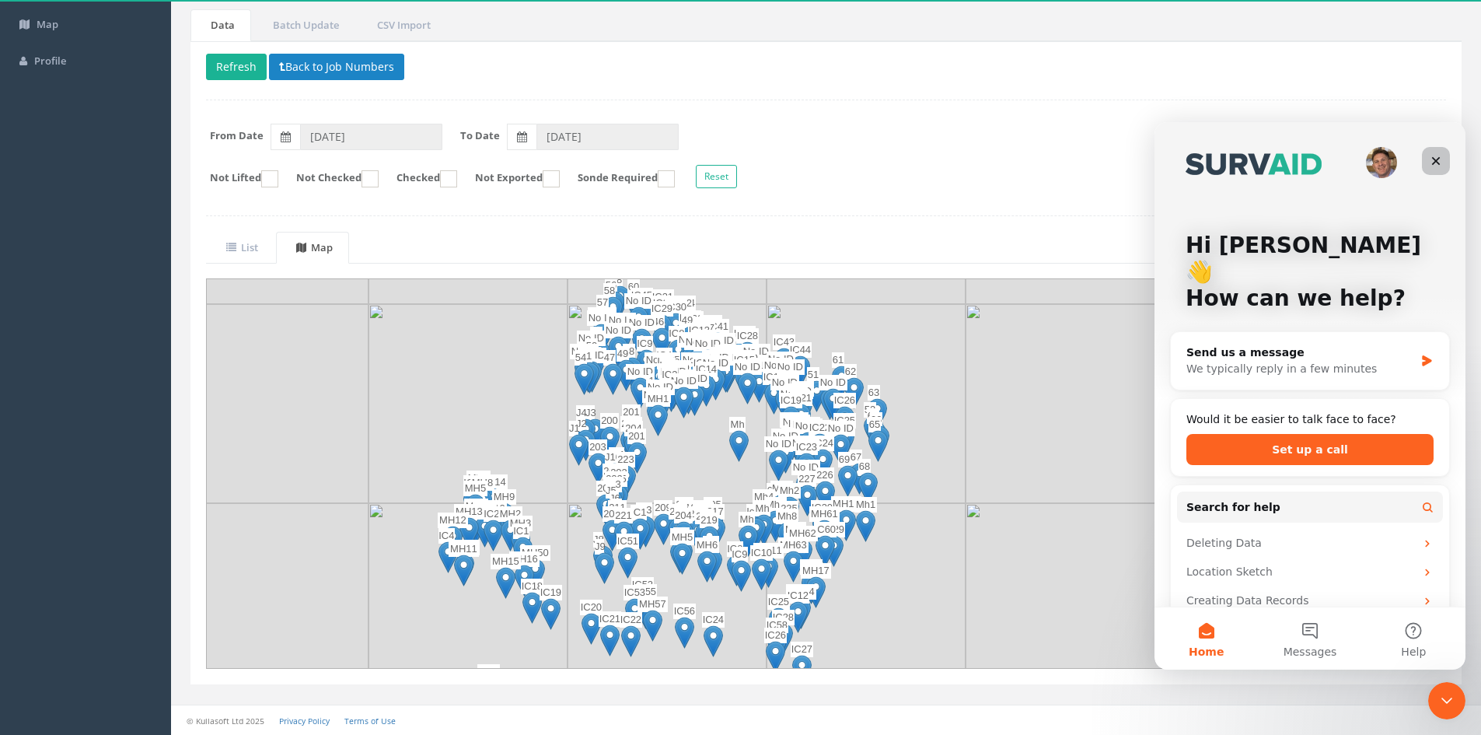
click at [686, 157] on icon "Close" at bounding box center [1436, 161] width 12 height 12
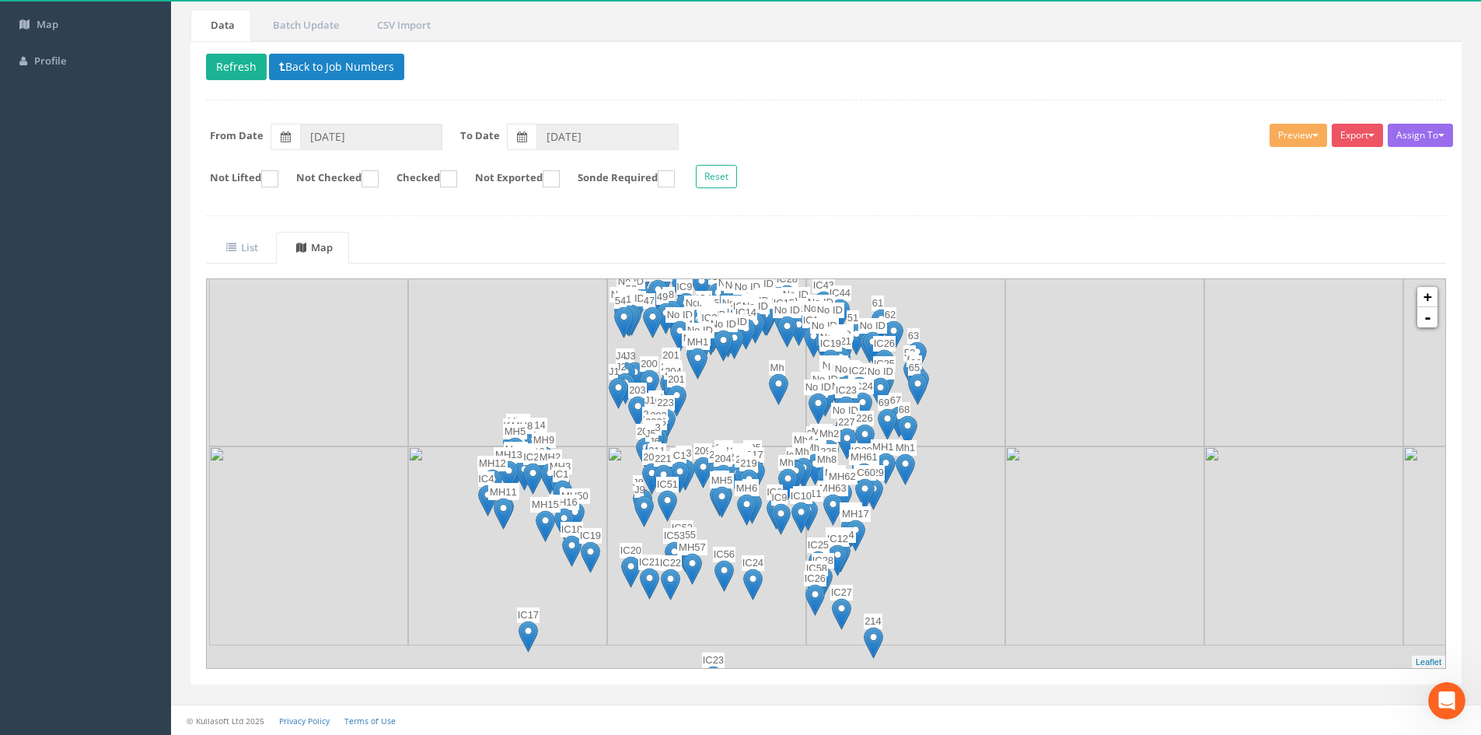
drag, startPoint x: 976, startPoint y: 428, endPoint x: 956, endPoint y: 417, distance: 22.7
click at [686, 413] on img at bounding box center [905, 346] width 199 height 199
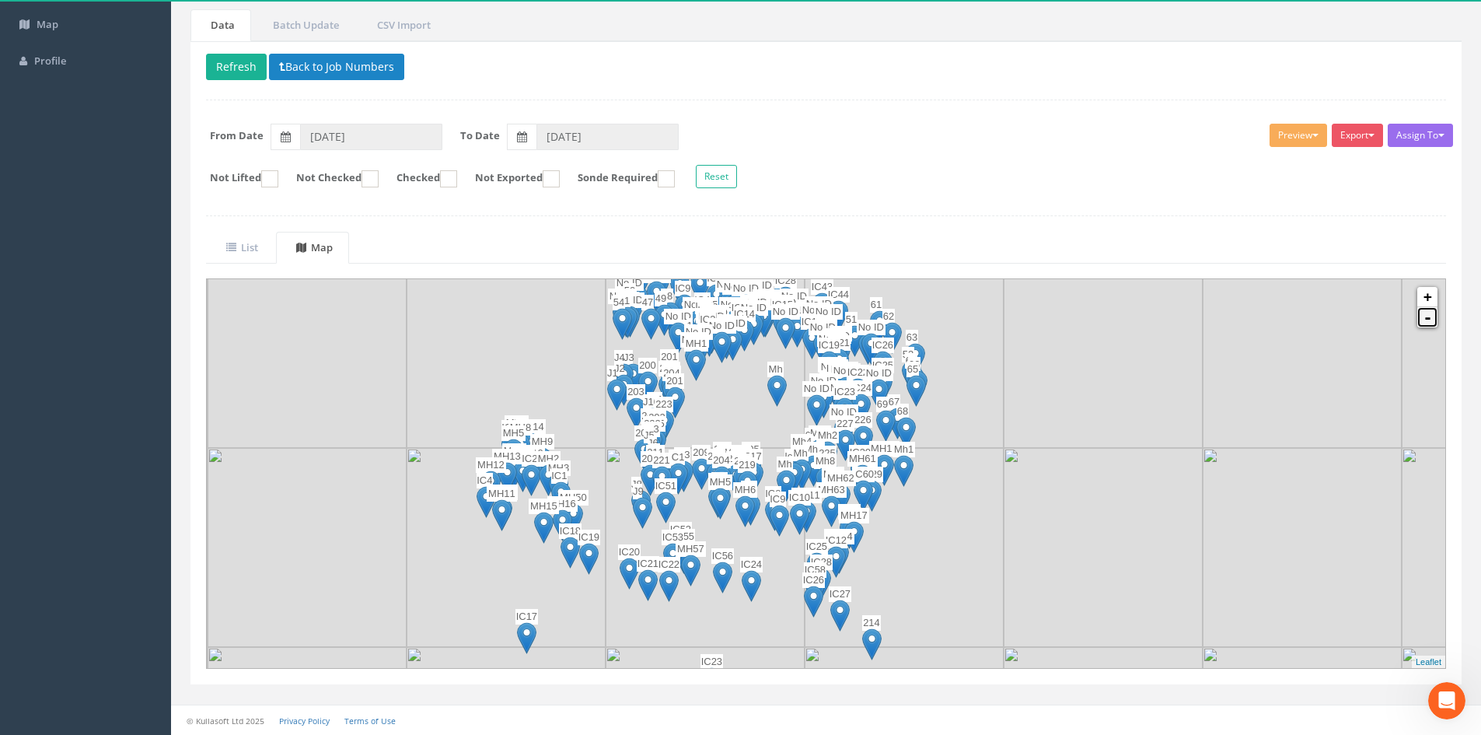
click at [686, 309] on link "-" at bounding box center [1428, 317] width 20 height 20
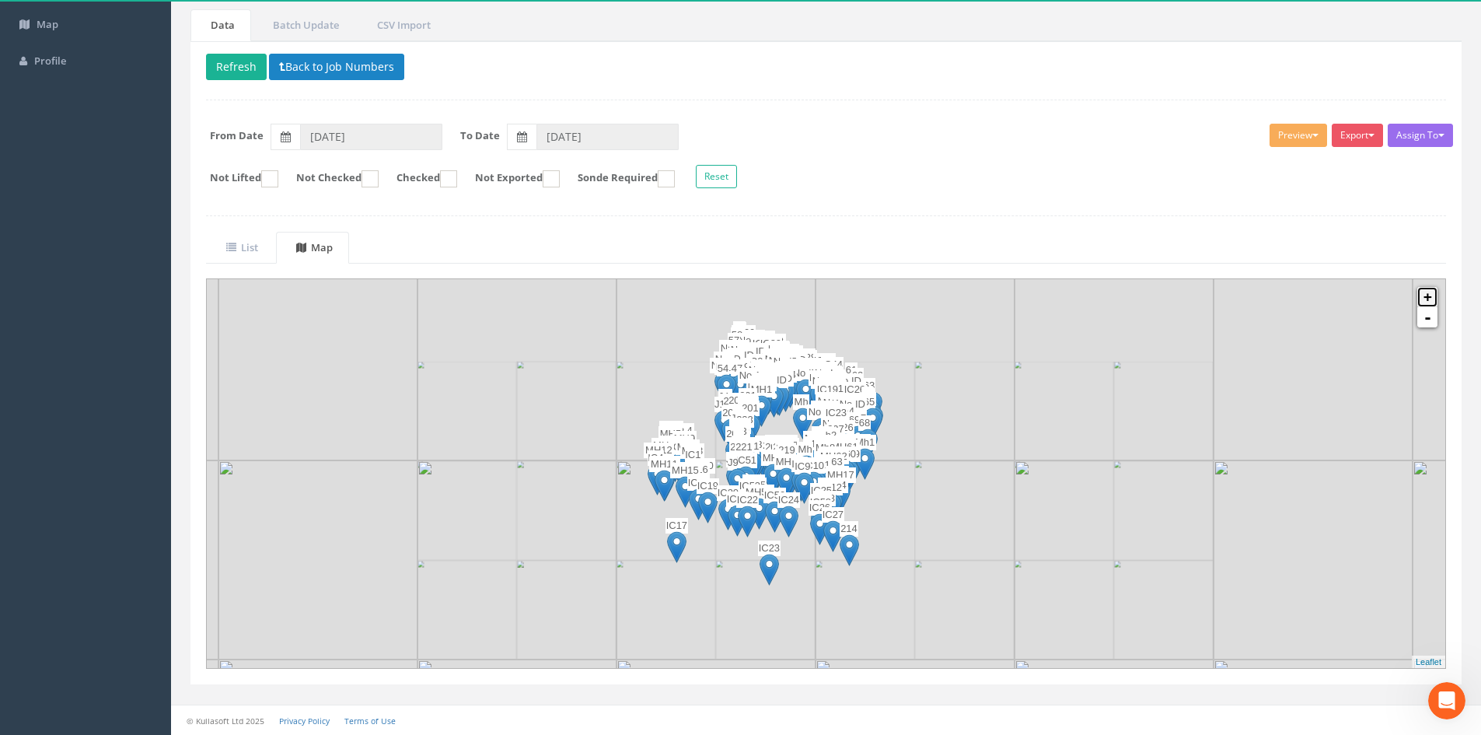
click at [686, 297] on link "+" at bounding box center [1428, 297] width 20 height 20
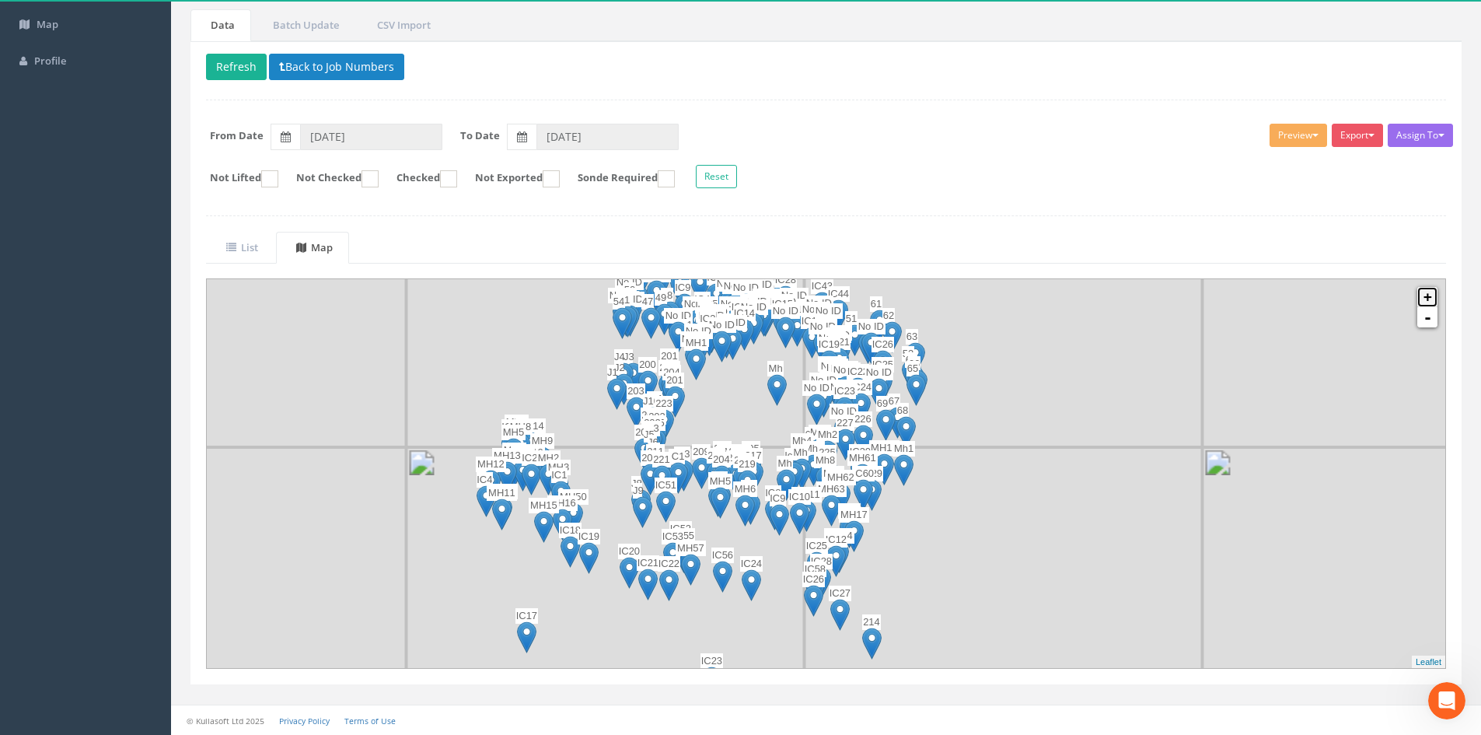
click at [686, 291] on link "+" at bounding box center [1428, 297] width 20 height 20
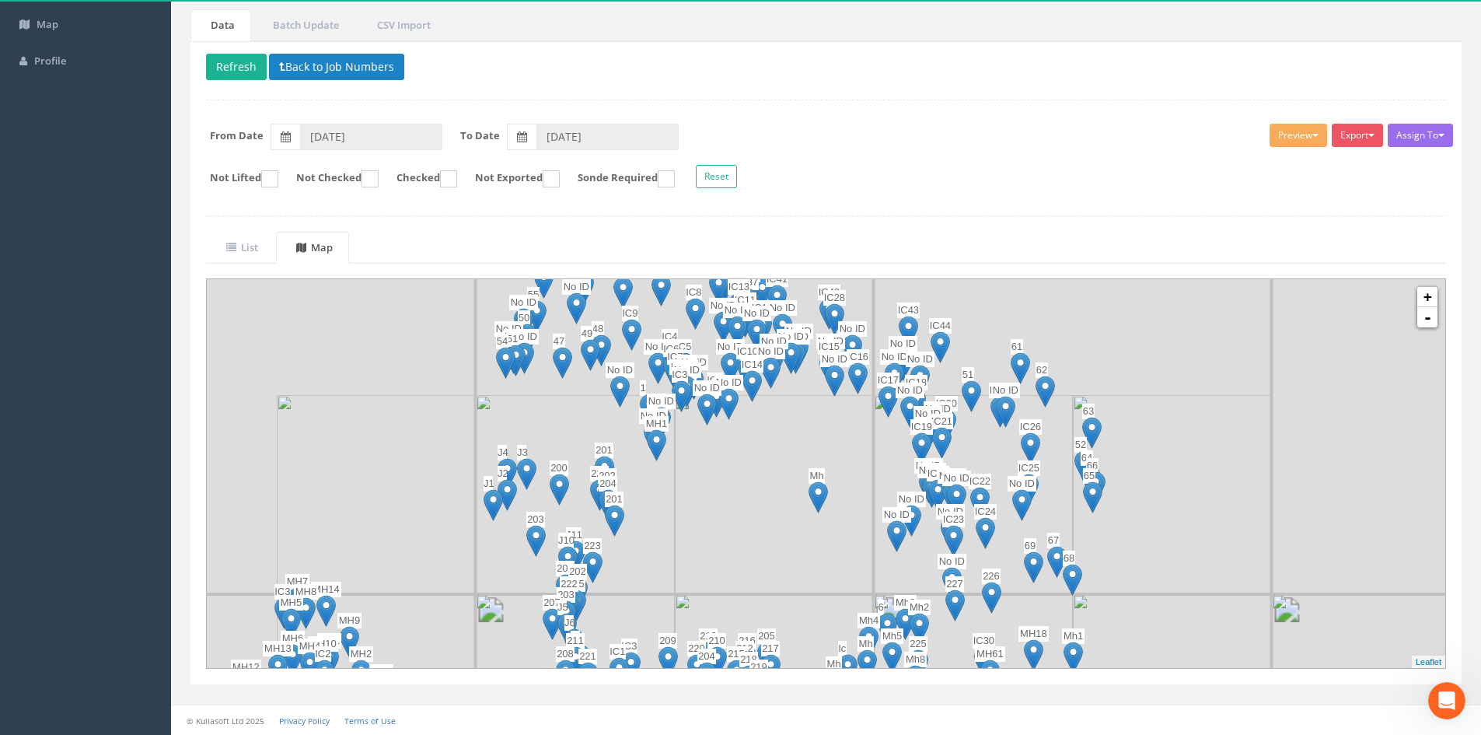
drag, startPoint x: 950, startPoint y: 442, endPoint x: 1034, endPoint y: 611, distance: 188.5
click at [686, 413] on img at bounding box center [973, 693] width 199 height 199
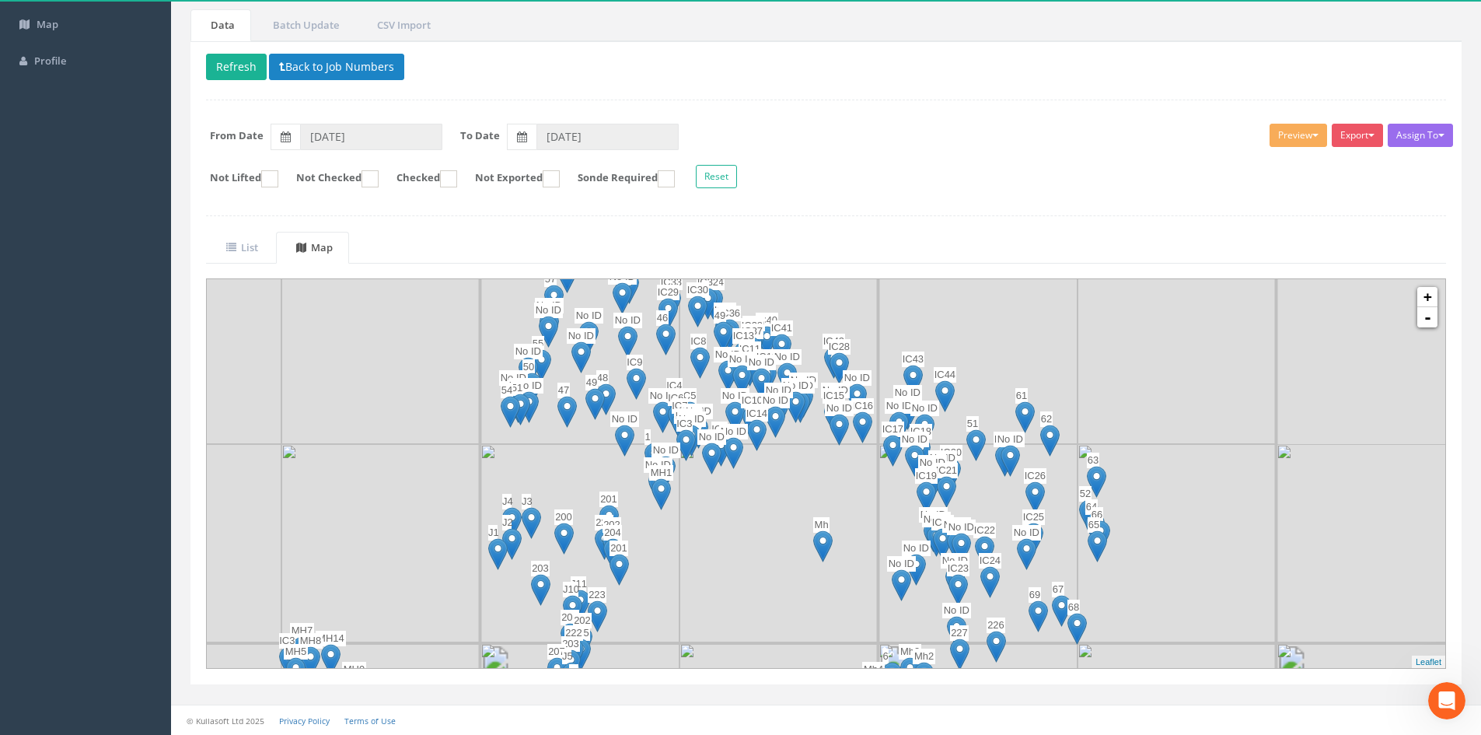
drag, startPoint x: 802, startPoint y: 428, endPoint x: 830, endPoint y: 449, distance: 35.2
click at [218, 413] on div "IC26 IC15 IC16 IC17 IC18 IC19 IC20 IC21 IC23 IC22 IC23 IC24 IC25 1 IC27 IC28 IC…" at bounding box center [218, 502] width 0 height 0
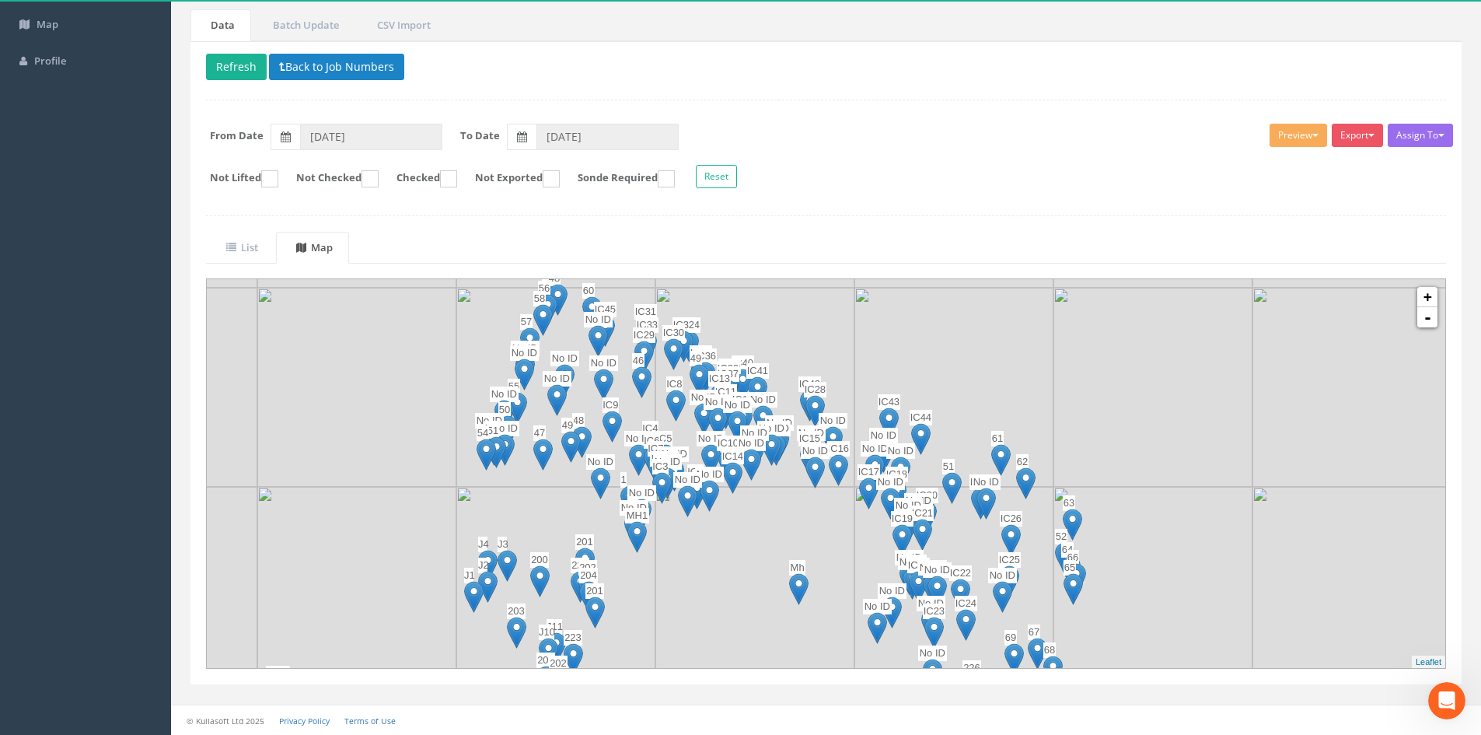
drag, startPoint x: 554, startPoint y: 521, endPoint x: 564, endPoint y: 506, distance: 17.5
click at [563, 413] on img at bounding box center [555, 586] width 199 height 199
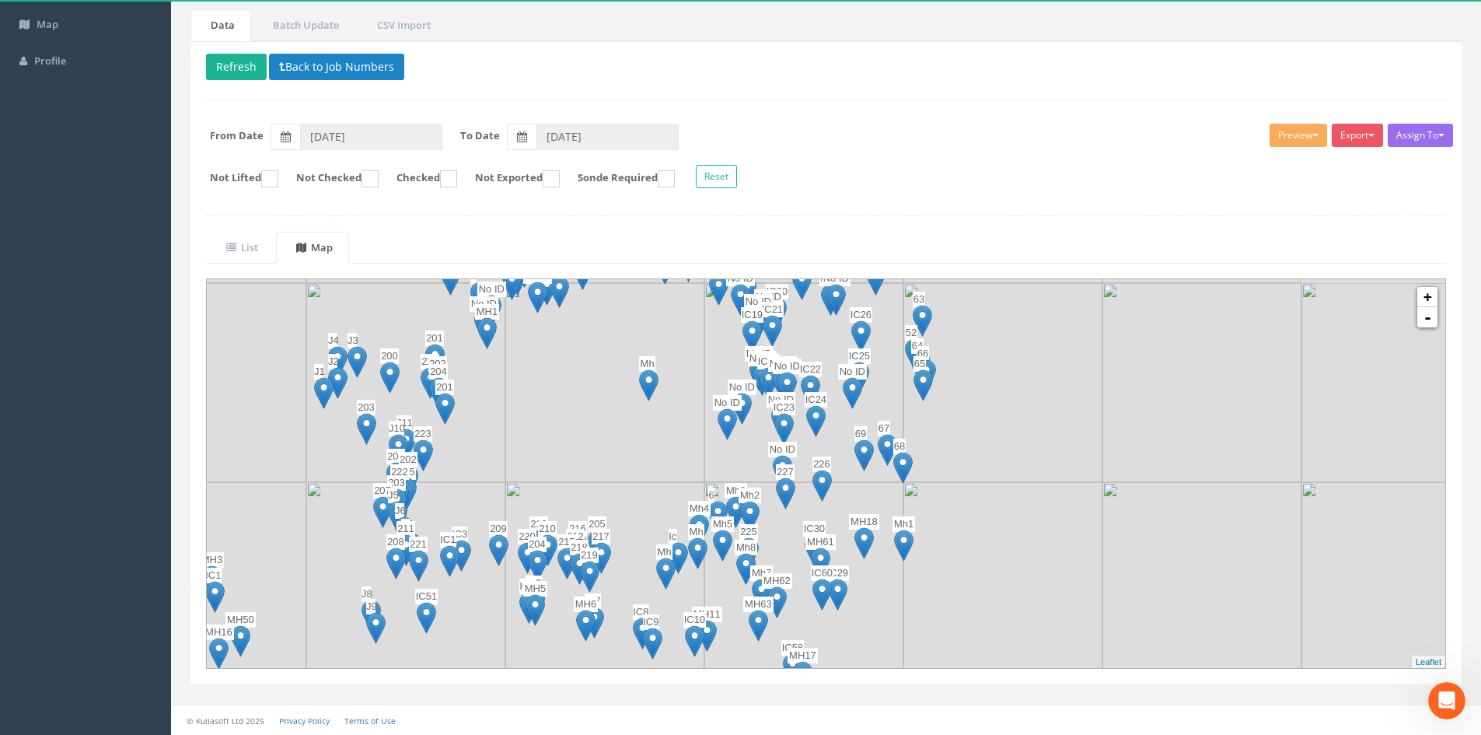
drag, startPoint x: 792, startPoint y: 590, endPoint x: 594, endPoint y: 332, distance: 325.5
click at [610, 326] on img at bounding box center [604, 382] width 199 height 199
